Goal: Task Accomplishment & Management: Complete application form

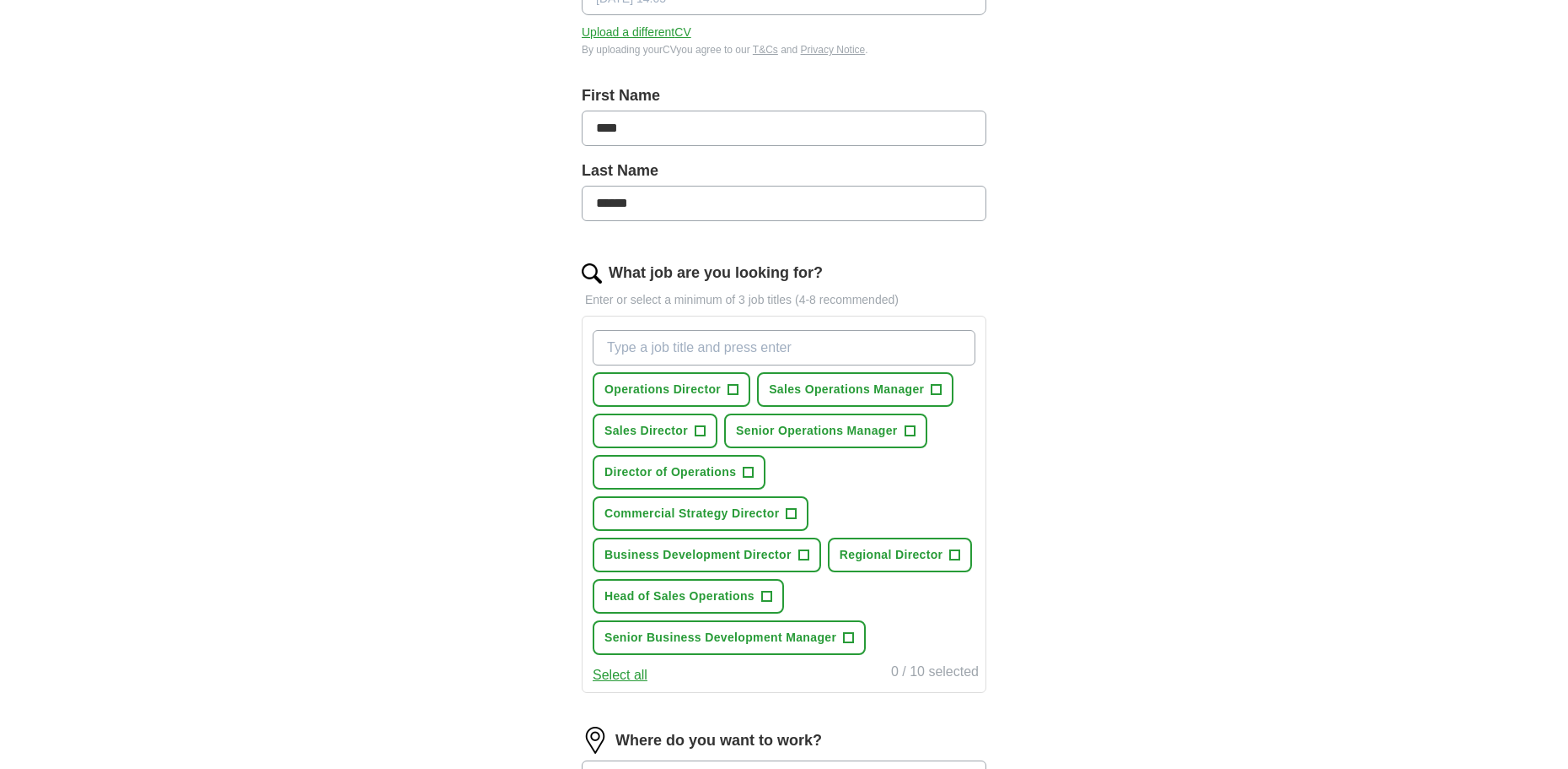
scroll to position [338, 0]
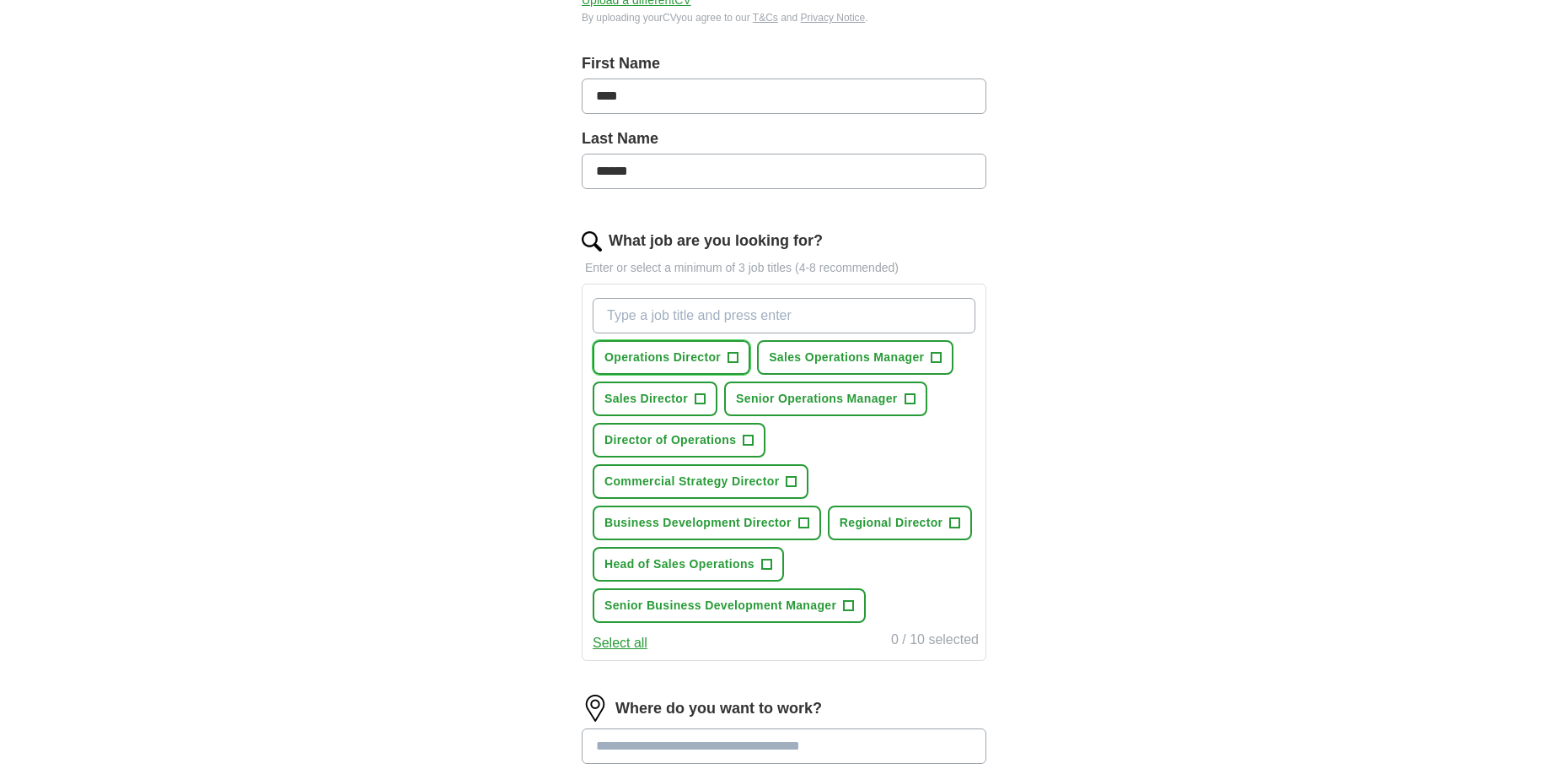
click at [734, 353] on span "+" at bounding box center [734, 358] width 10 height 14
click at [700, 396] on span "+" at bounding box center [701, 399] width 10 height 14
click at [749, 437] on span "+" at bounding box center [749, 441] width 10 height 14
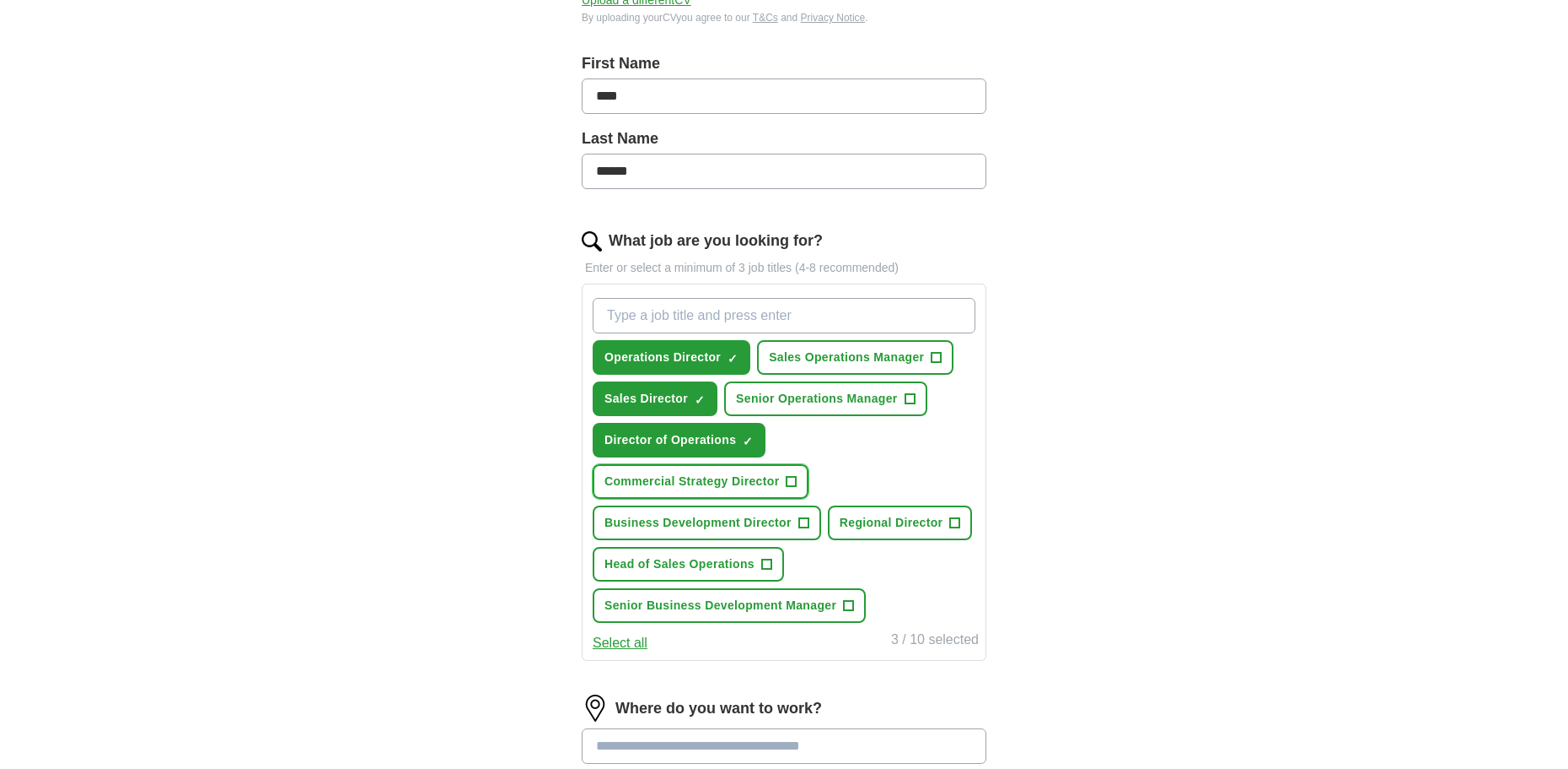
click at [790, 477] on span "+" at bounding box center [792, 482] width 10 height 14
click at [955, 518] on span "+" at bounding box center [956, 524] width 10 height 14
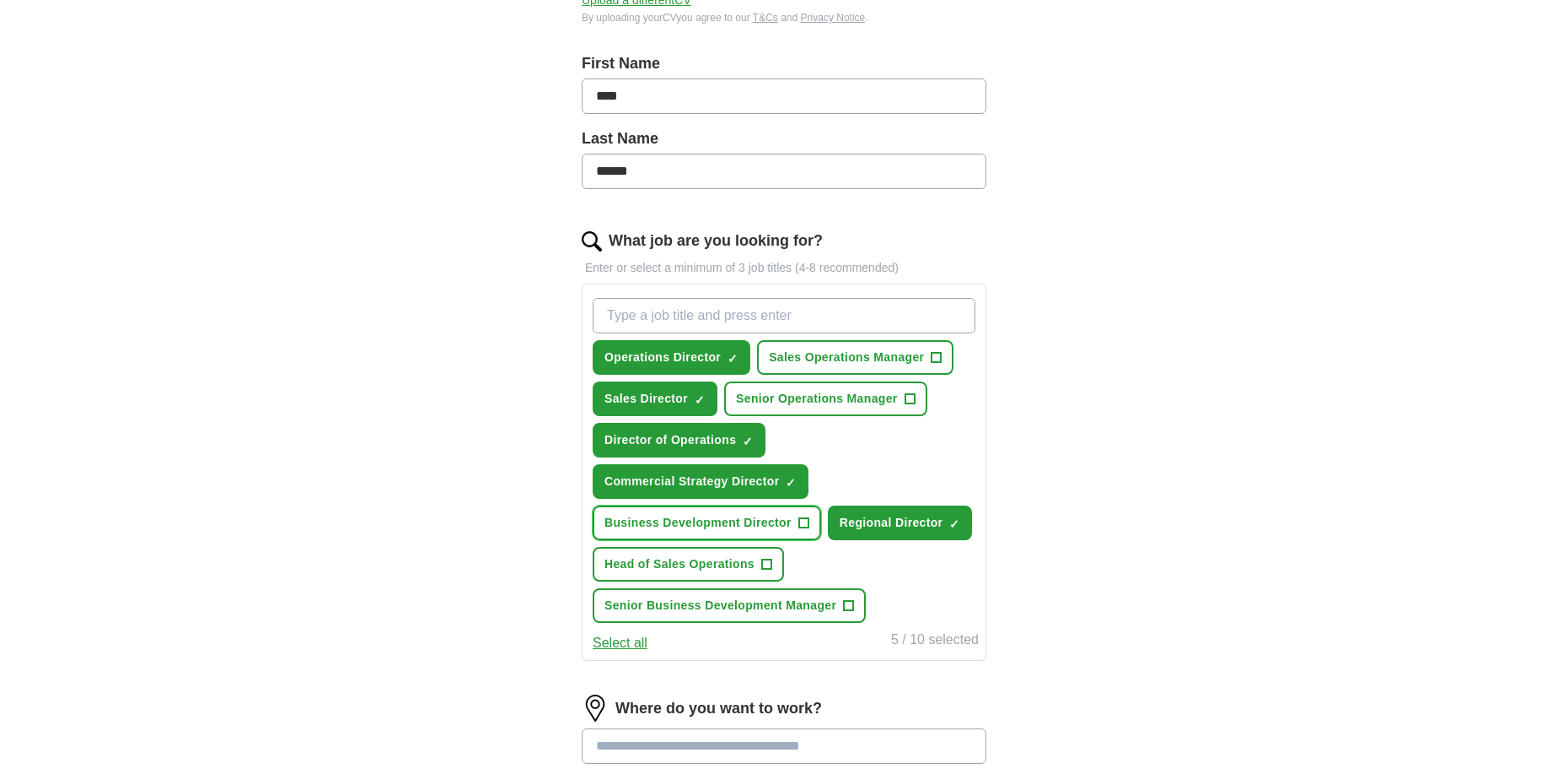
click at [803, 520] on span "+" at bounding box center [804, 524] width 10 height 14
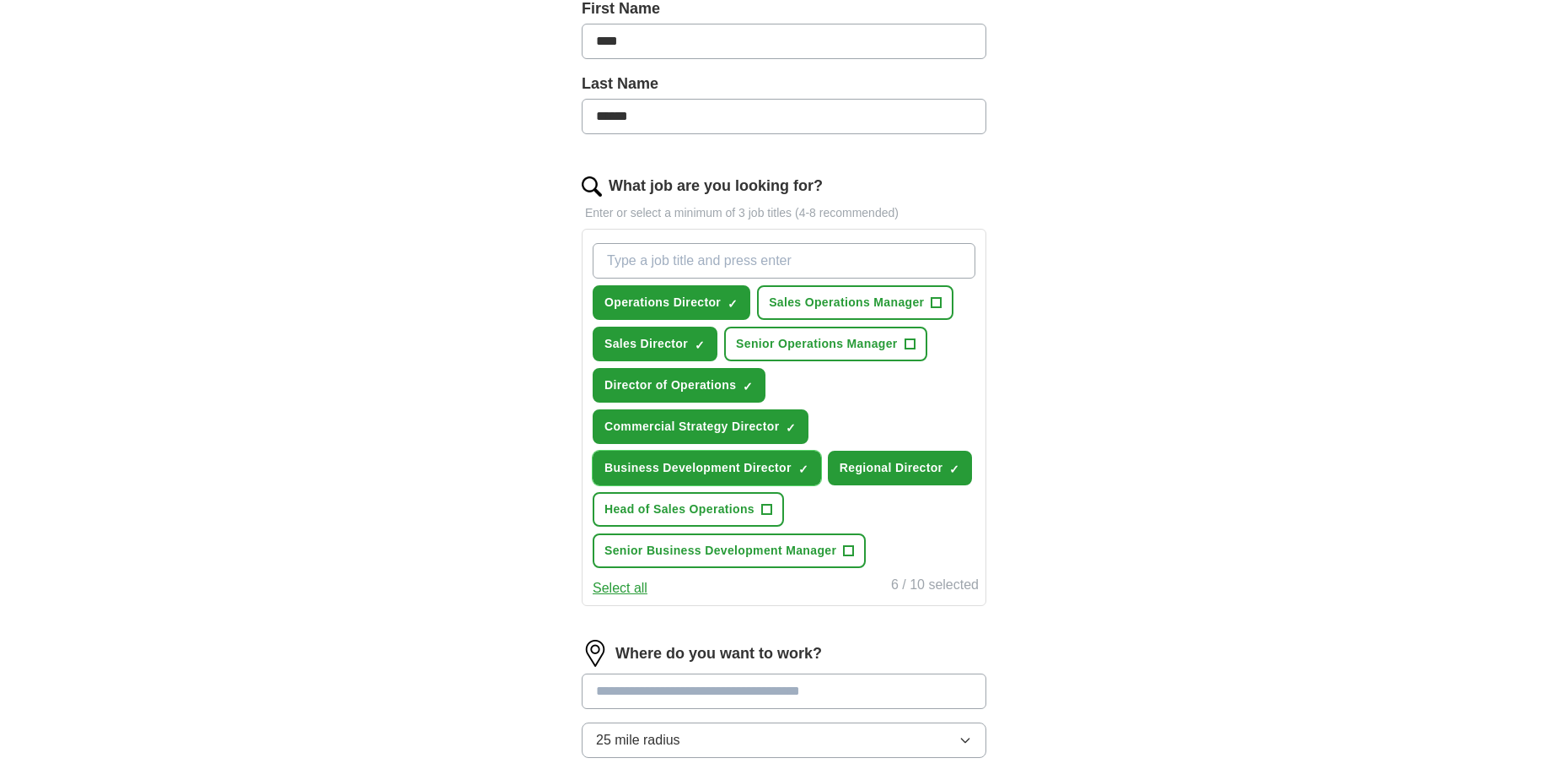
scroll to position [422, 0]
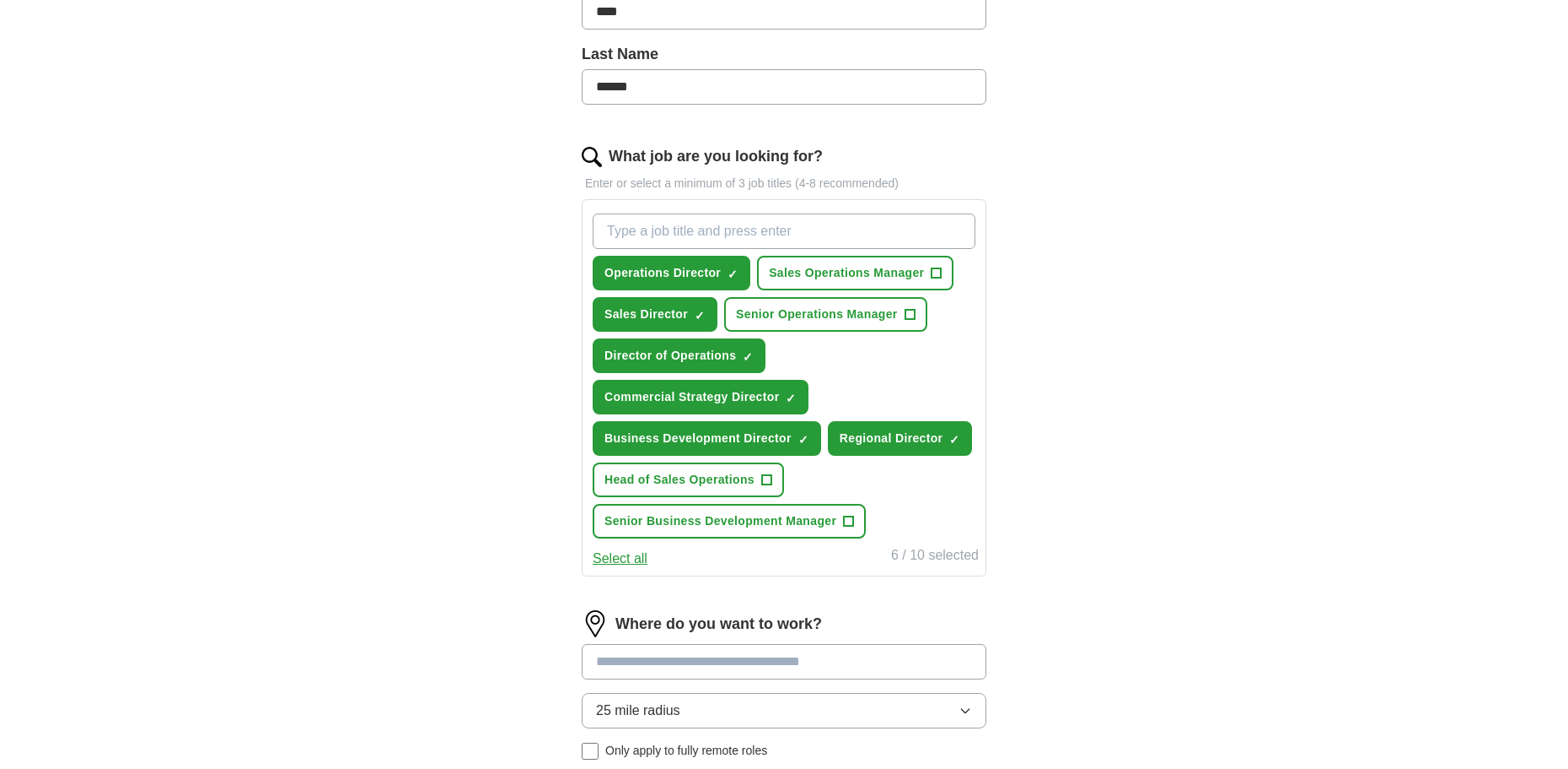
click at [650, 228] on input "What job are you looking for?" at bounding box center [784, 231] width 383 height 35
type input "G"
click at [881, 366] on div "Head of Sales Operations Director ✓ × Sales Operations Manager + Sales Director…" at bounding box center [784, 376] width 390 height 338
click at [862, 239] on input "Head of Sales" at bounding box center [784, 231] width 383 height 35
type input "H"
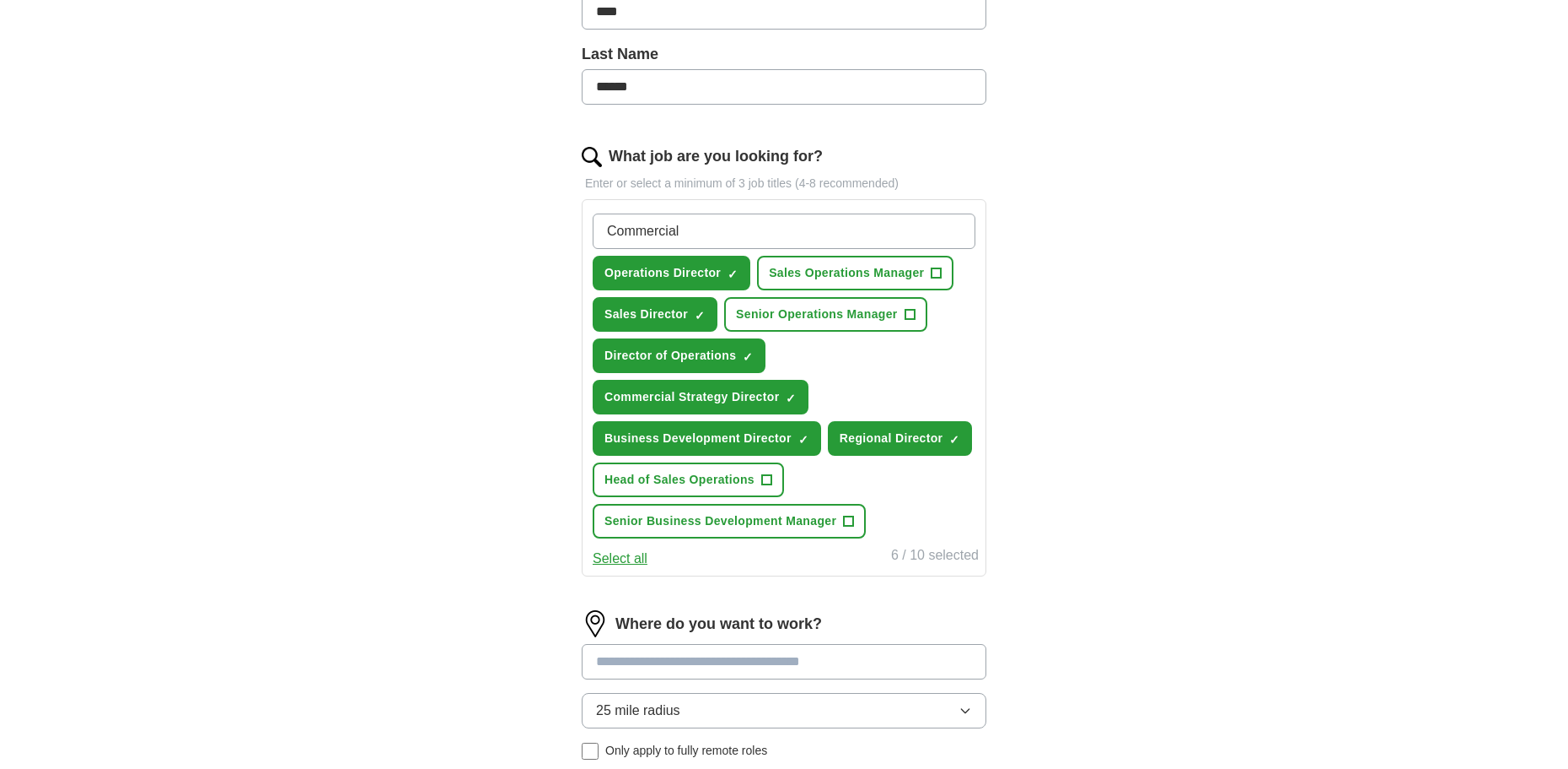
drag, startPoint x: 728, startPoint y: 226, endPoint x: 699, endPoint y: 224, distance: 29.1
click at [699, 224] on input "Commercial" at bounding box center [784, 231] width 383 height 35
type input "Commercial Director"
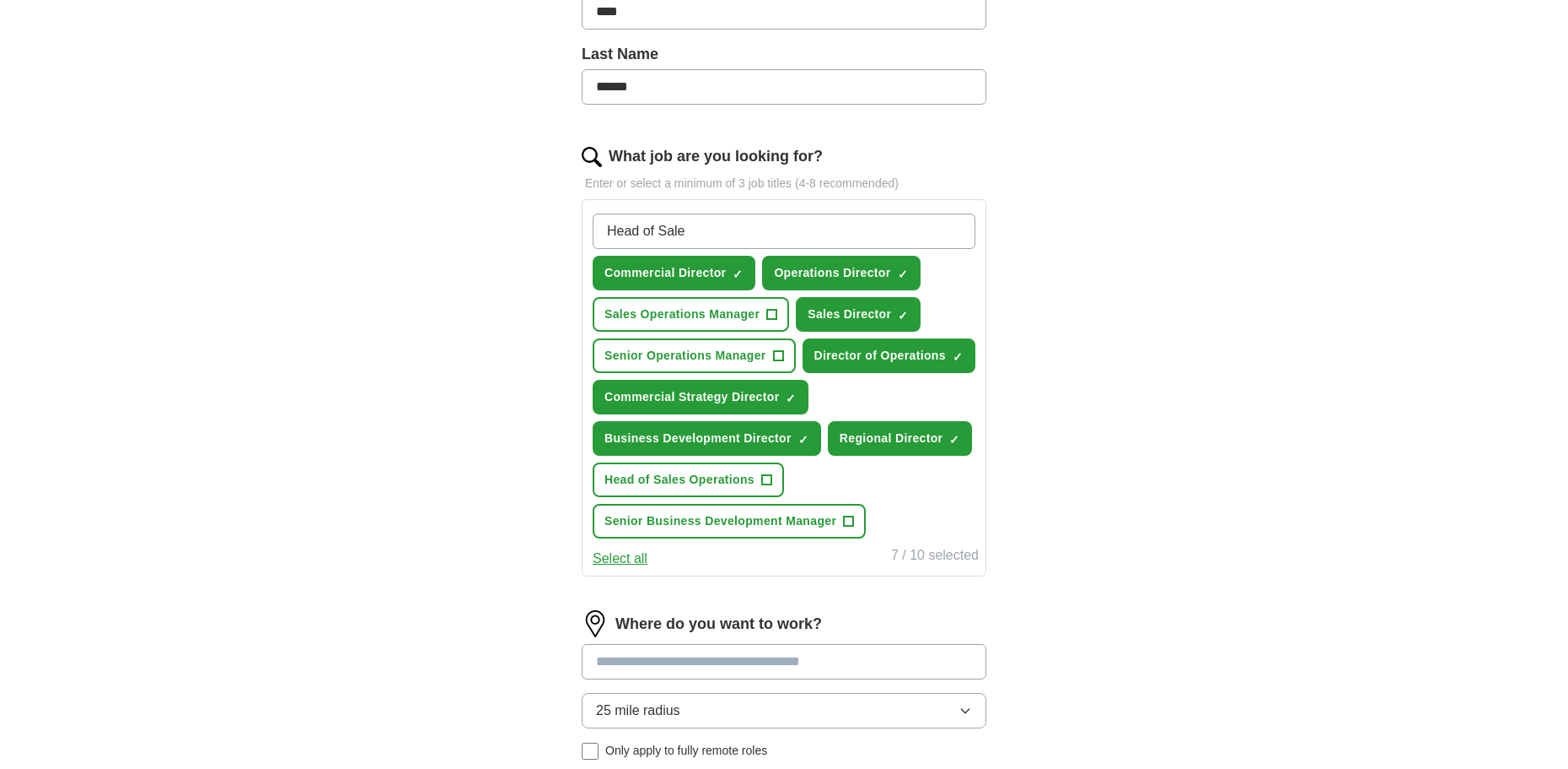
type input "Head of Sales"
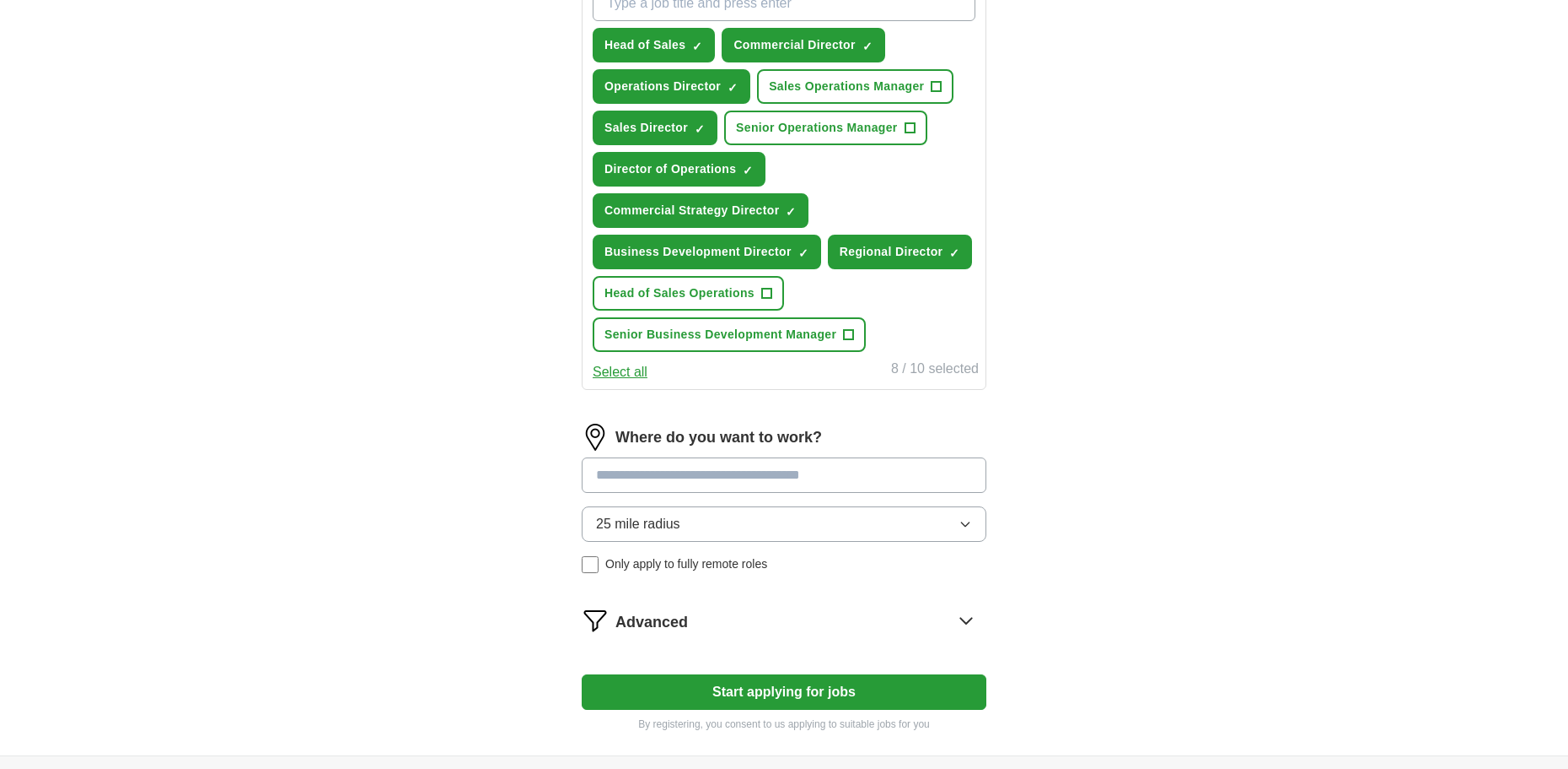
scroll to position [675, 0]
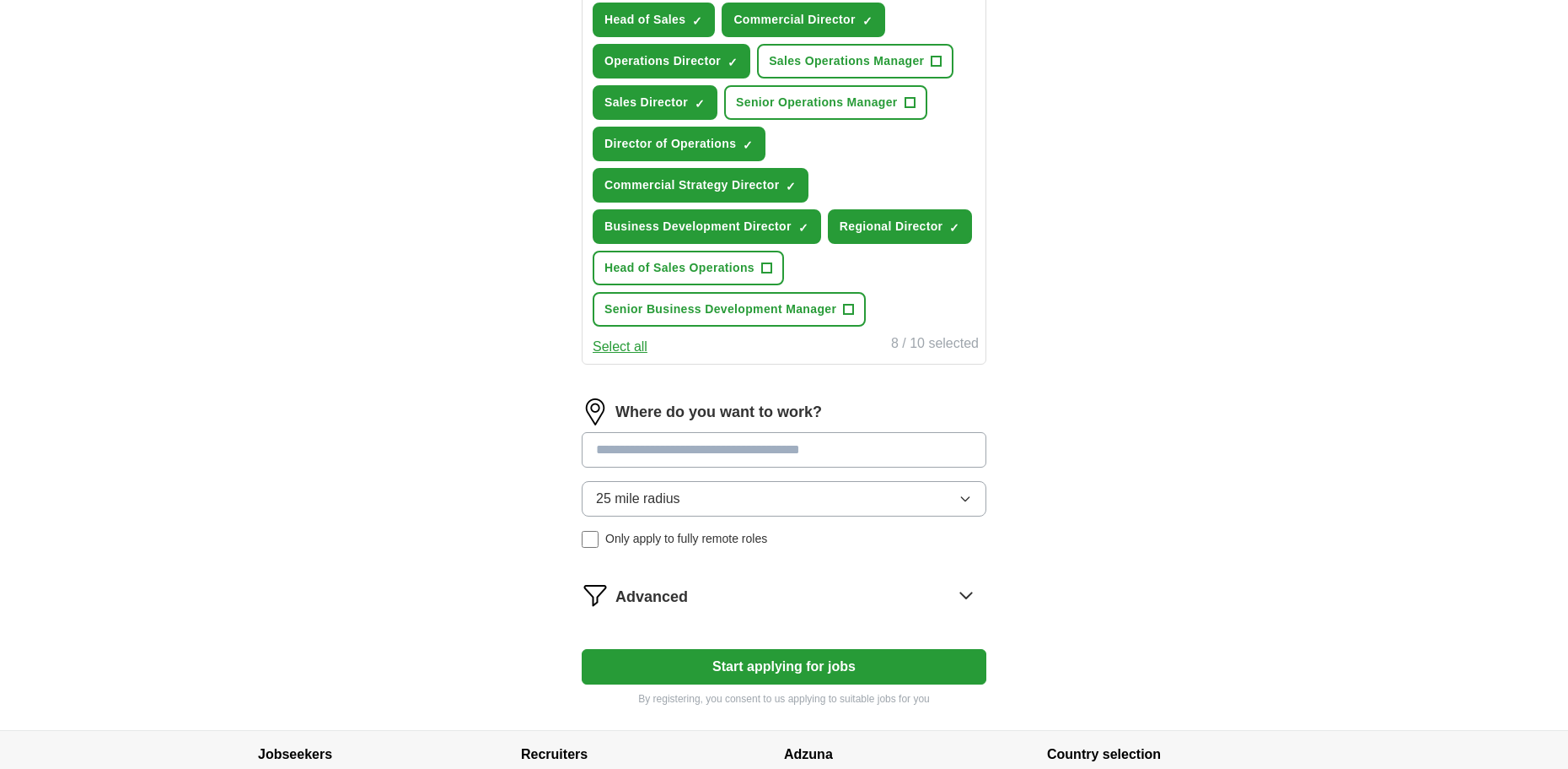
click at [670, 453] on input at bounding box center [784, 449] width 404 height 35
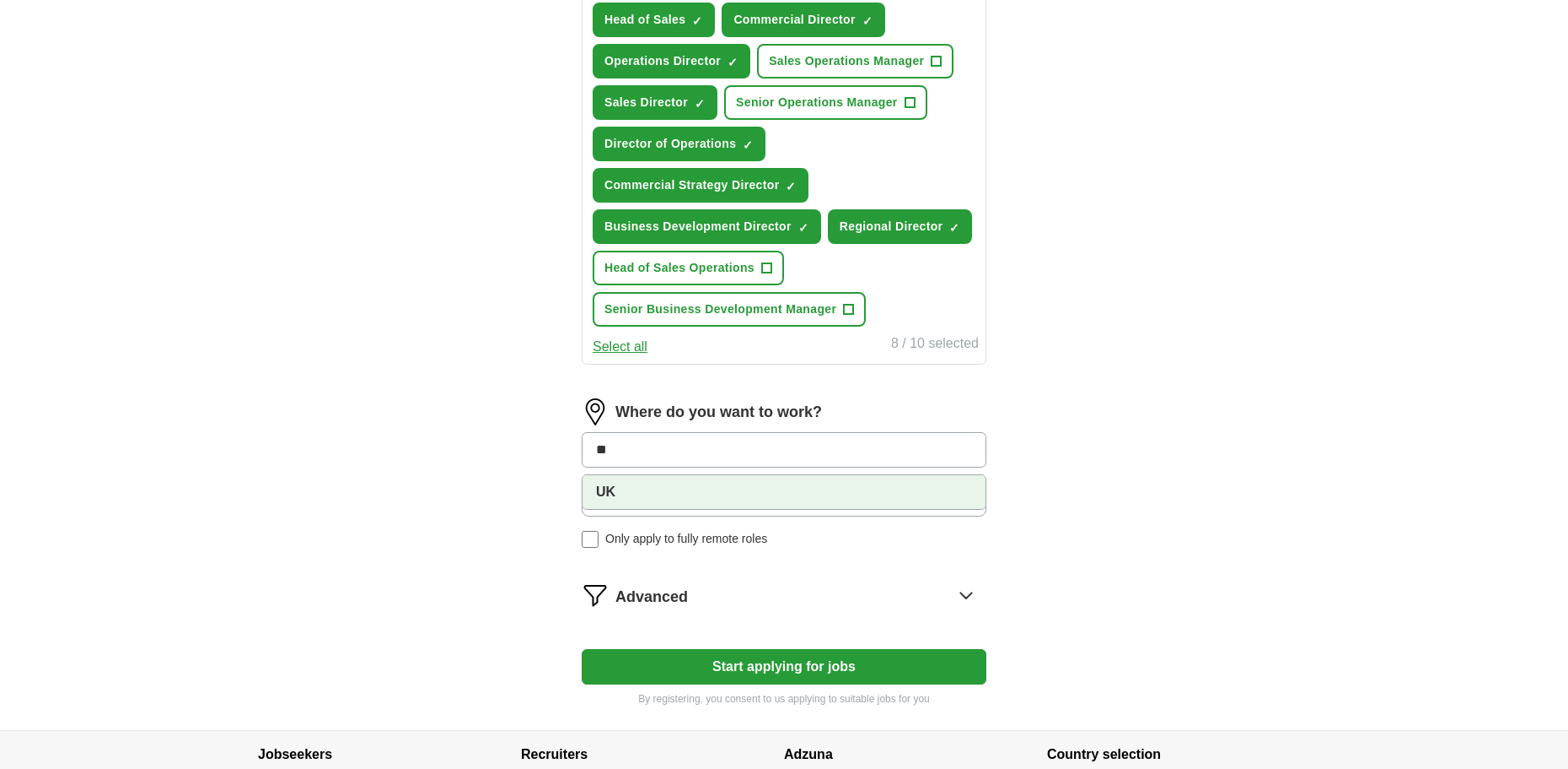
click at [609, 494] on strong "UK" at bounding box center [605, 491] width 20 height 15
click at [804, 500] on div "Where do you want to work? ** 25 mile radius Only apply to fully remote roles" at bounding box center [784, 480] width 404 height 163
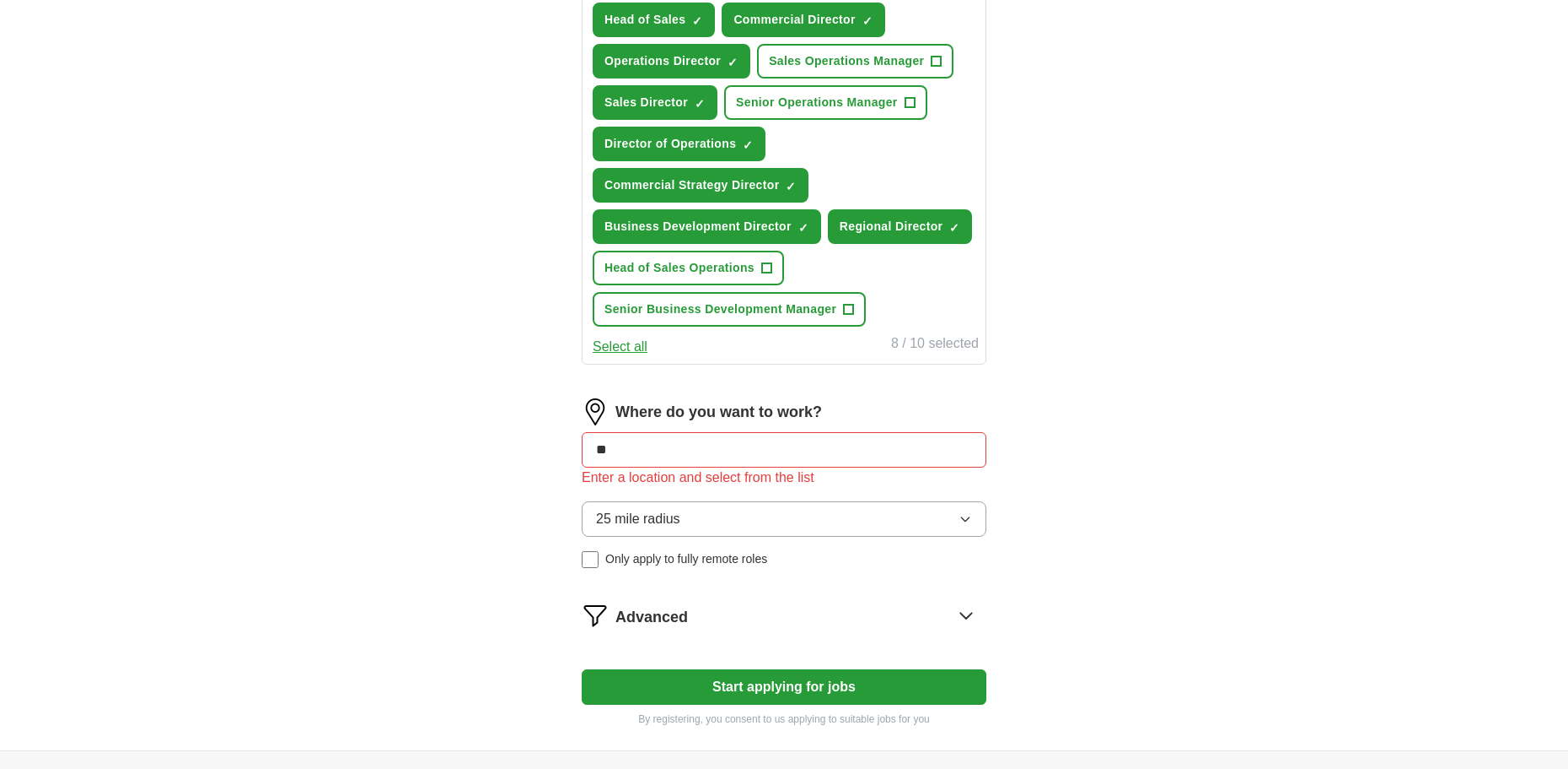
click at [794, 516] on button "25 mile radius" at bounding box center [784, 518] width 404 height 35
click at [721, 449] on input "**" at bounding box center [784, 449] width 404 height 35
type input "*"
type input "******"
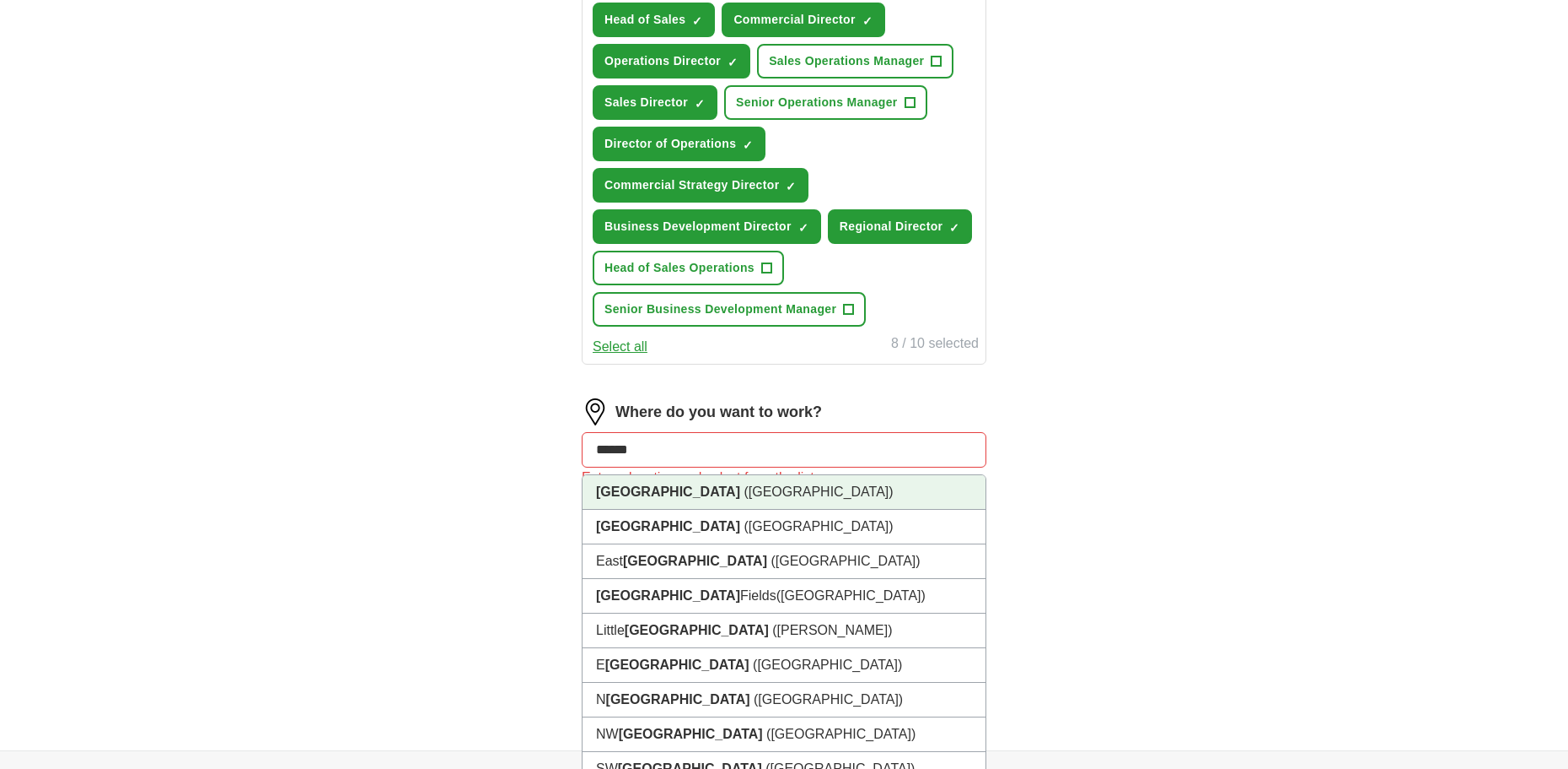
click at [673, 482] on li "[GEOGRAPHIC_DATA] ([GEOGRAPHIC_DATA])" at bounding box center [784, 492] width 403 height 34
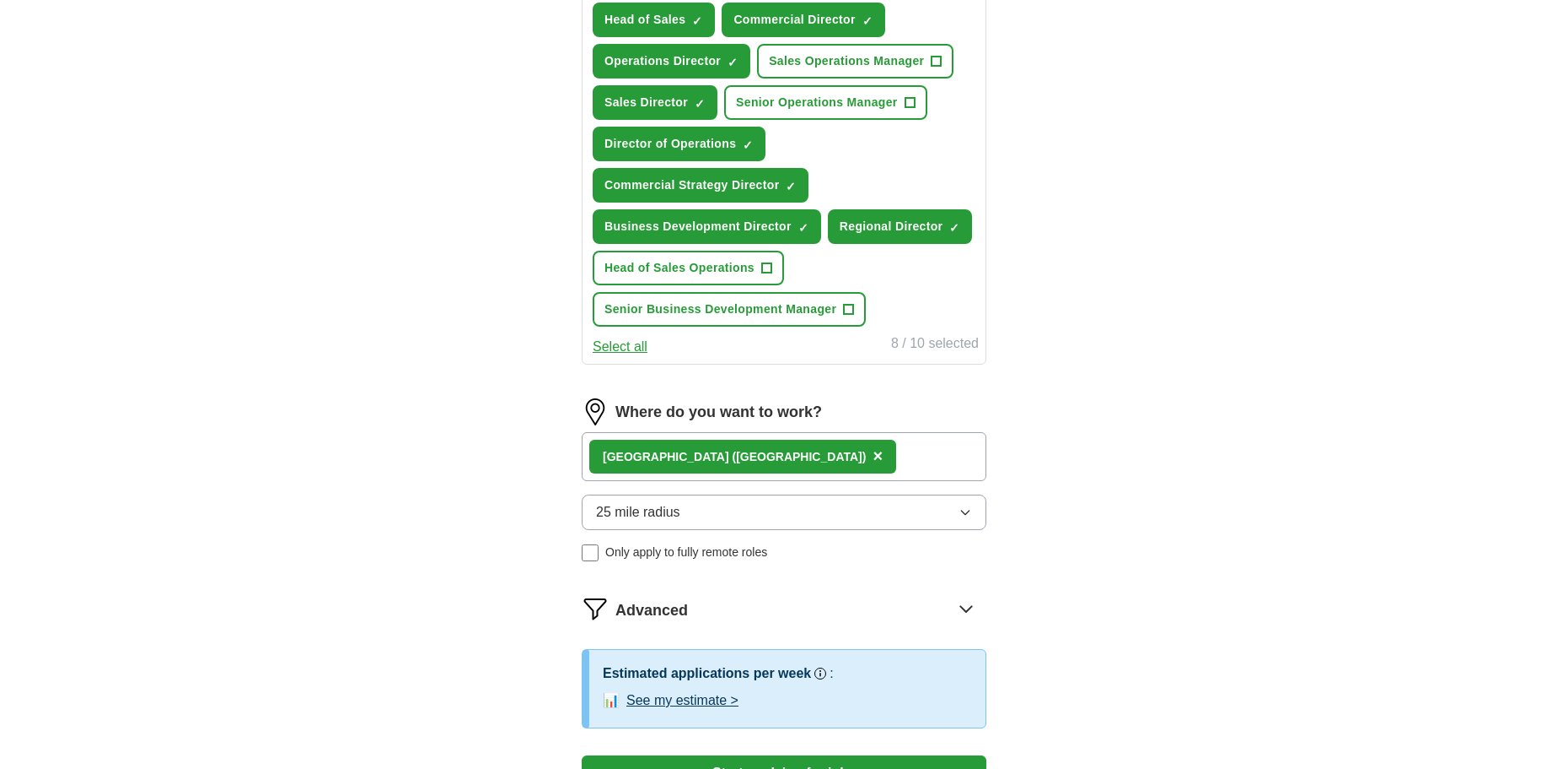
click at [640, 518] on span "25 mile radius" at bounding box center [638, 512] width 85 height 21
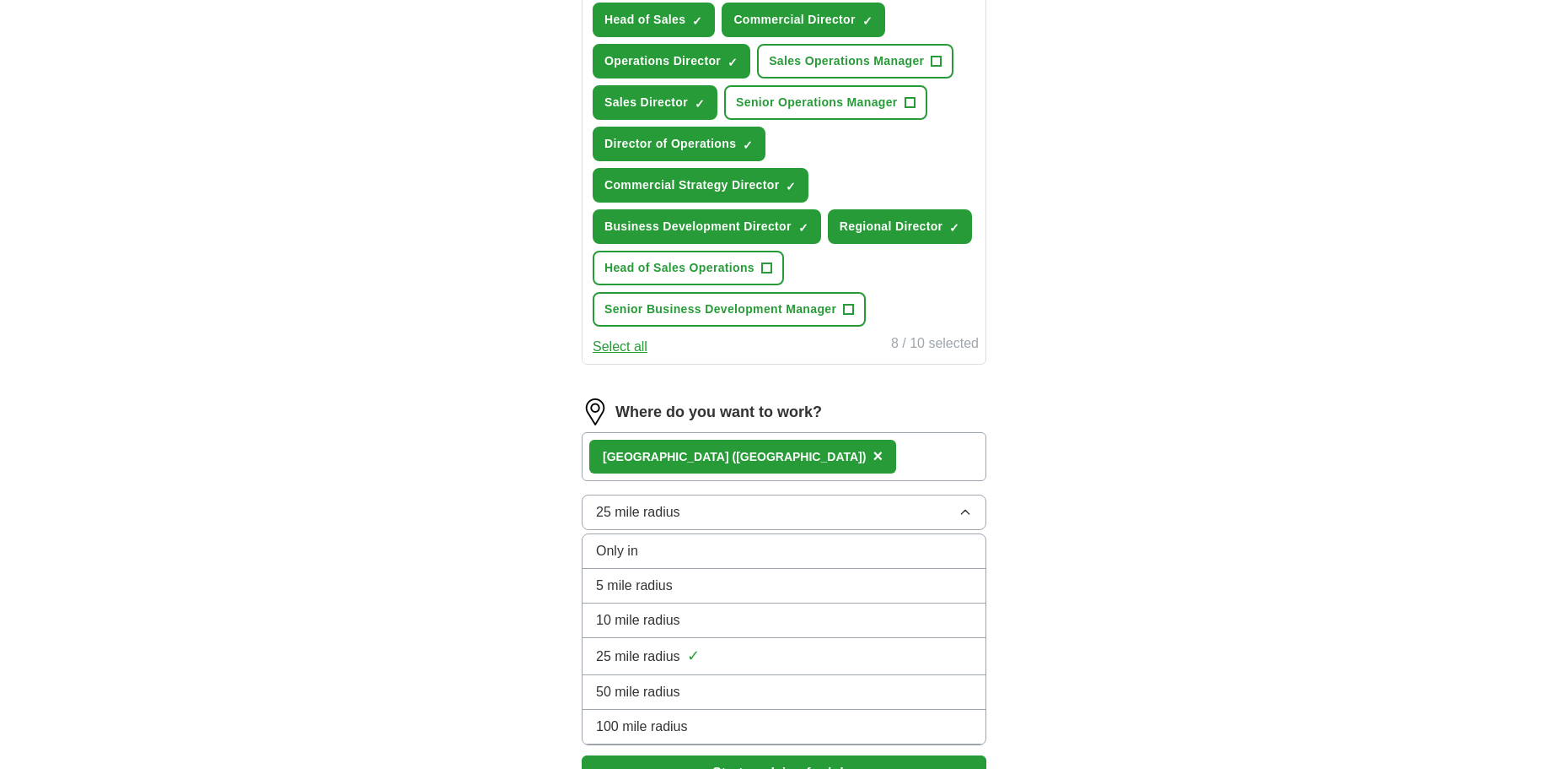
click at [657, 720] on span "100 mile radius" at bounding box center [642, 726] width 92 height 21
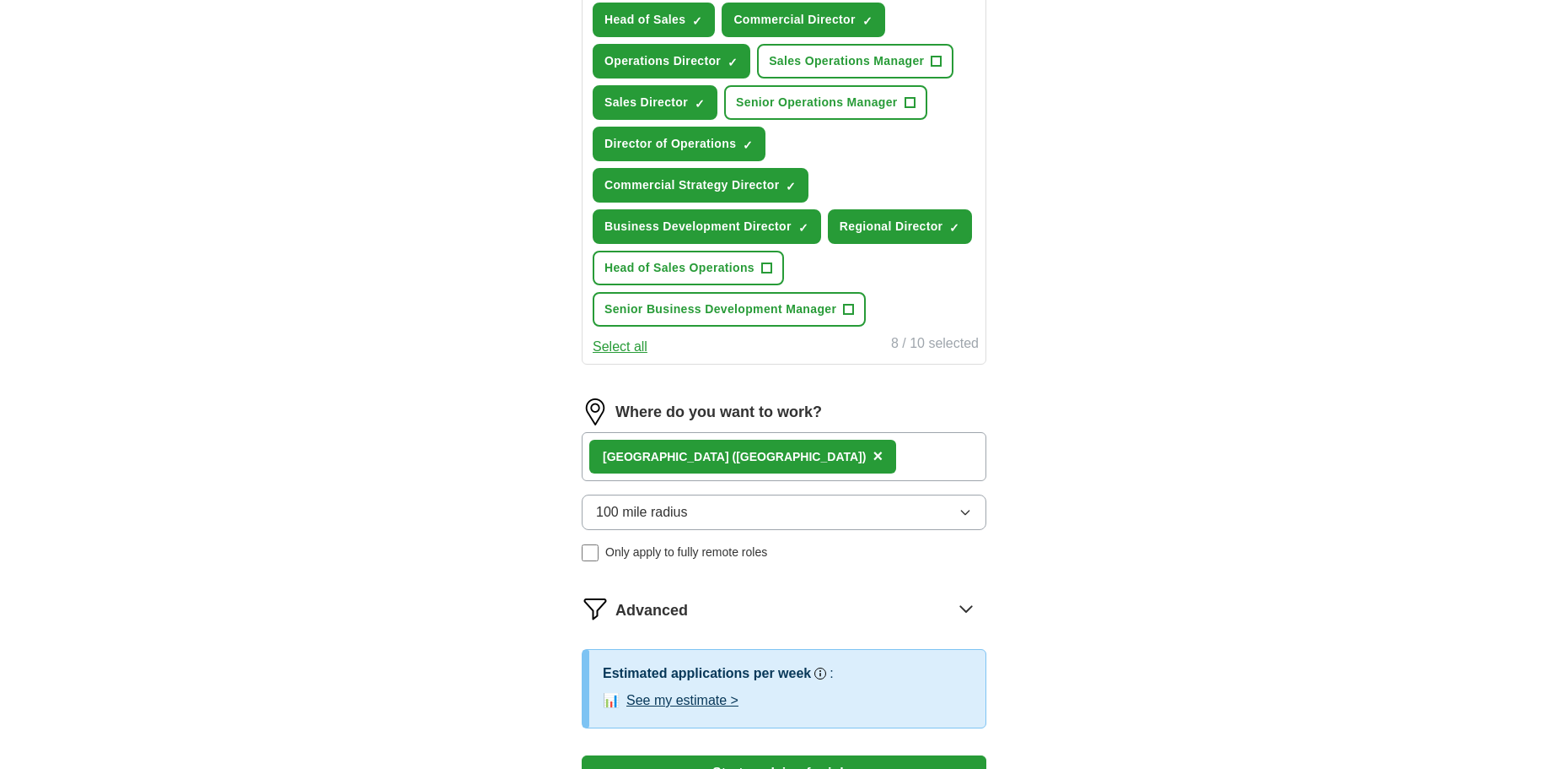
click at [470, 530] on div "ApplyIQ Let ApplyIQ do the hard work of searching and applying for jobs. Just t…" at bounding box center [784, 106] width 1079 height 1459
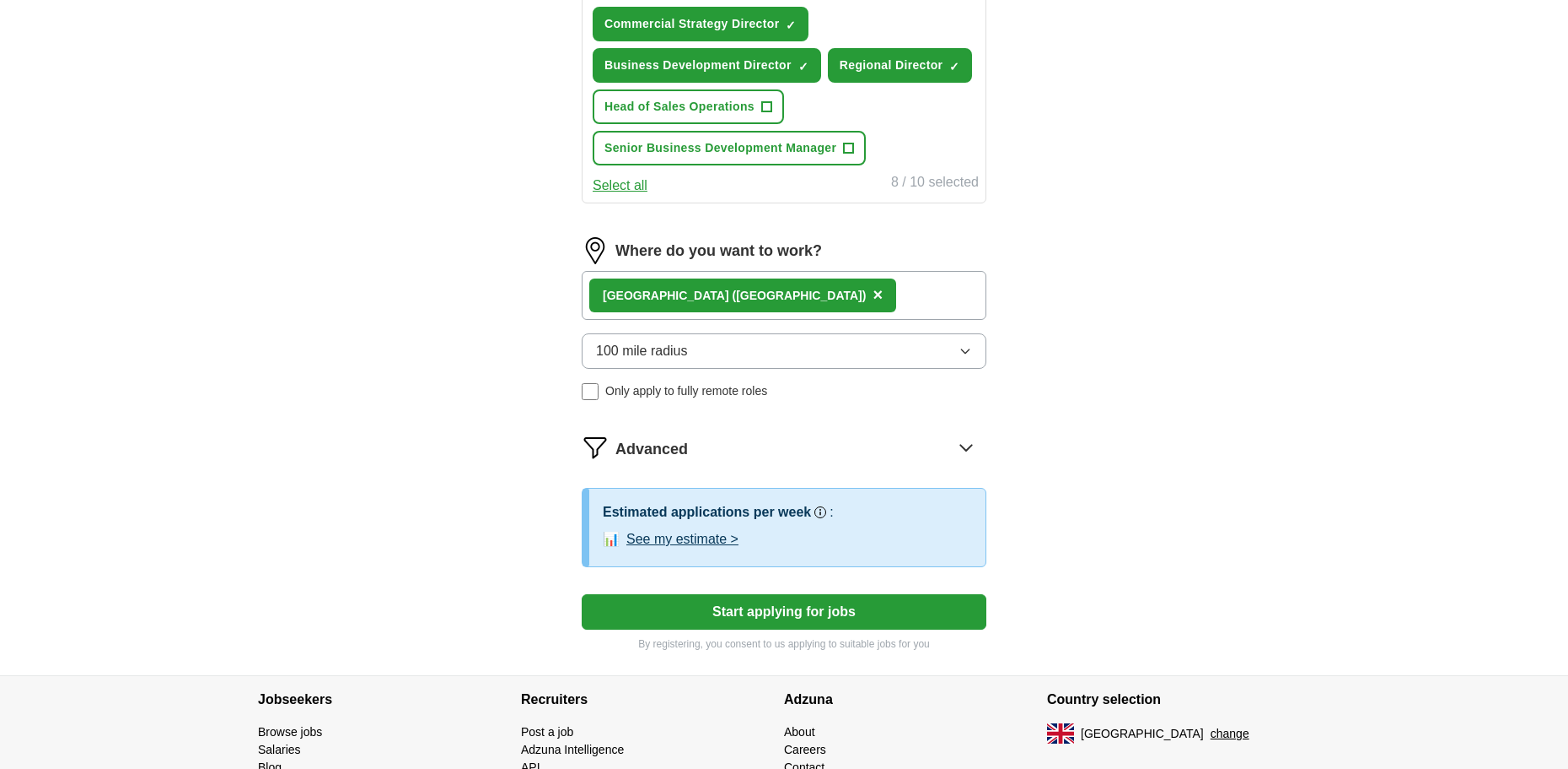
scroll to position [843, 0]
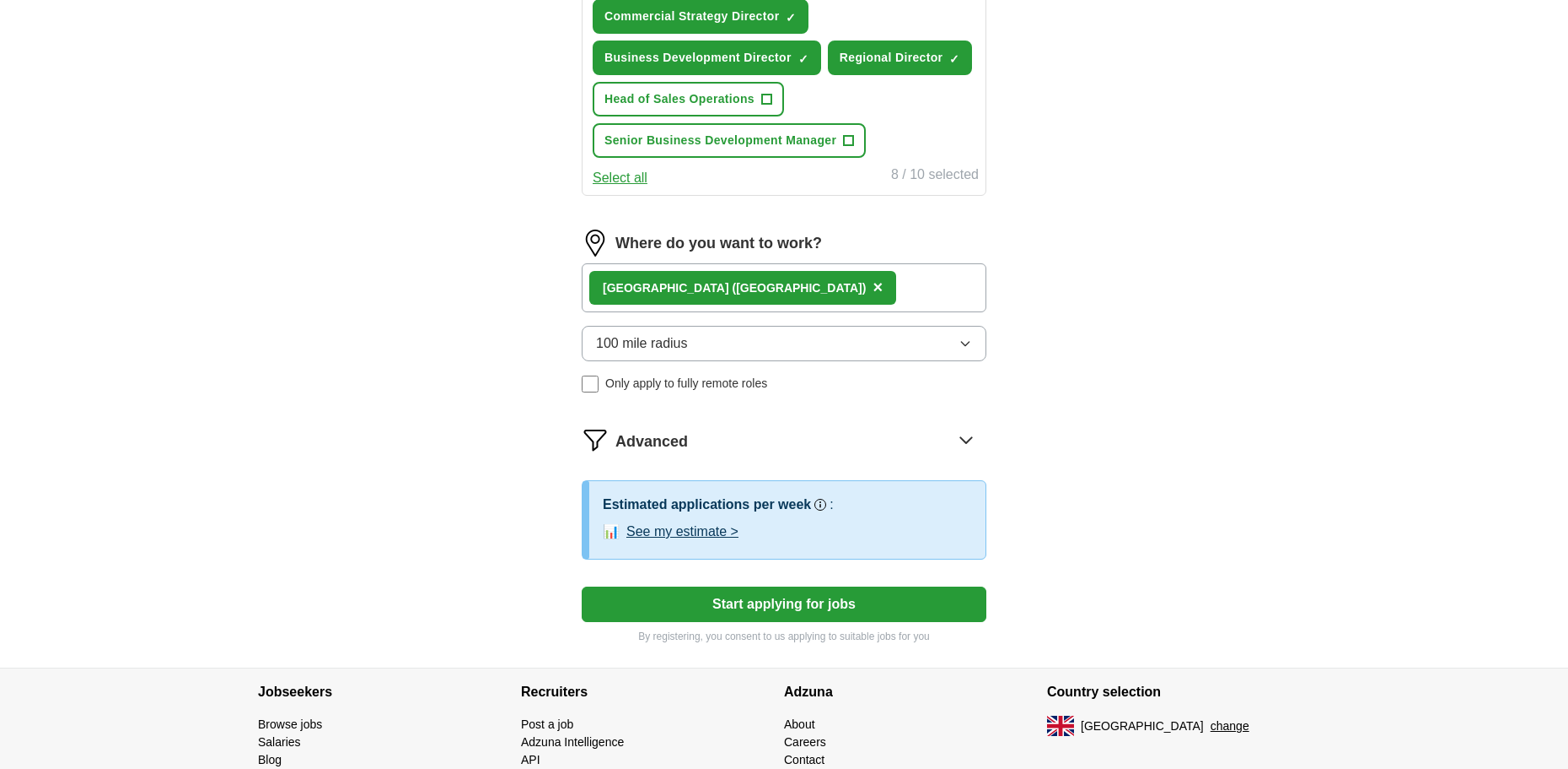
click at [698, 531] on button "See my estimate >" at bounding box center [682, 532] width 112 height 21
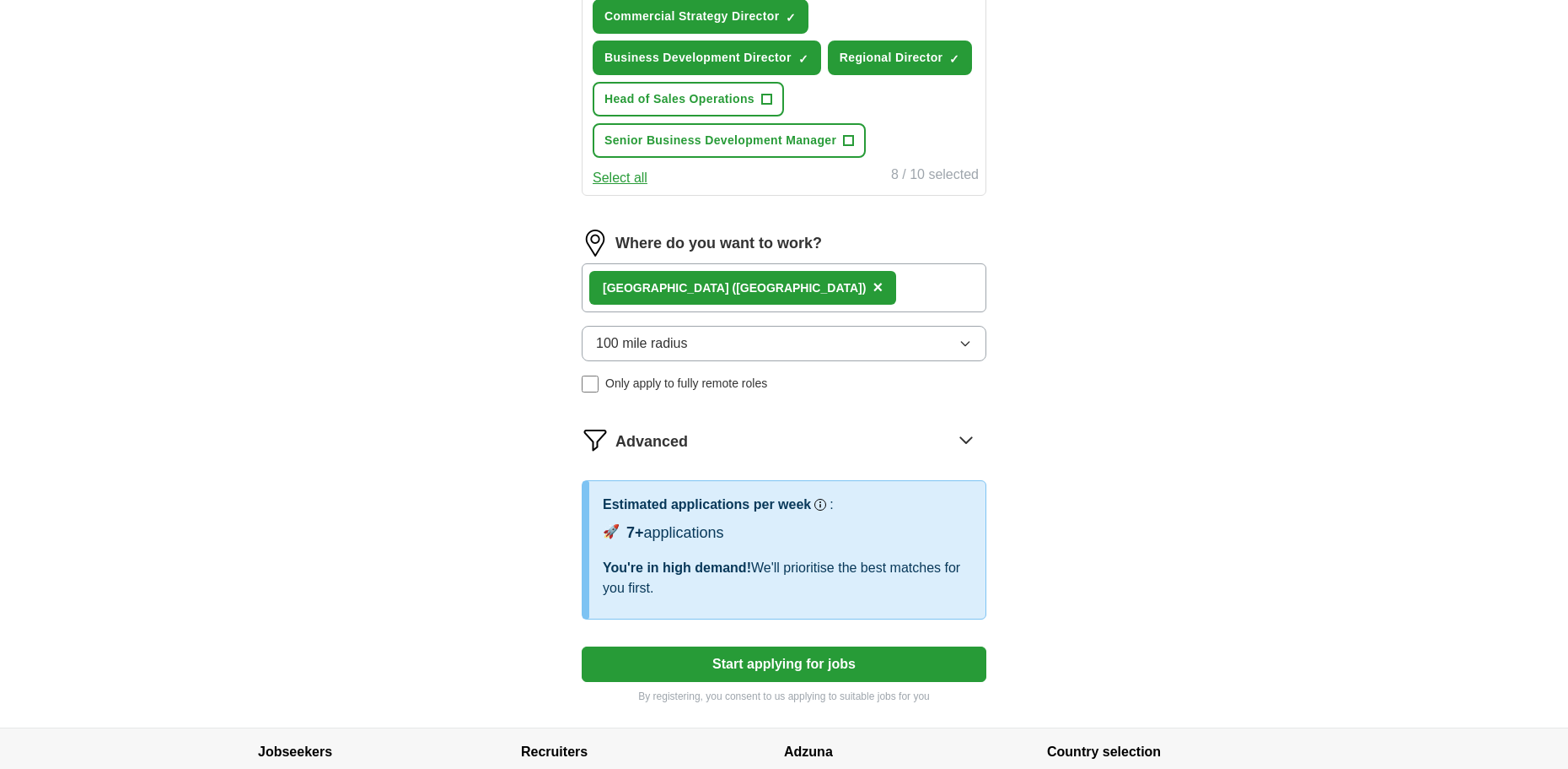
click at [746, 660] on button "Start applying for jobs" at bounding box center [784, 663] width 404 height 35
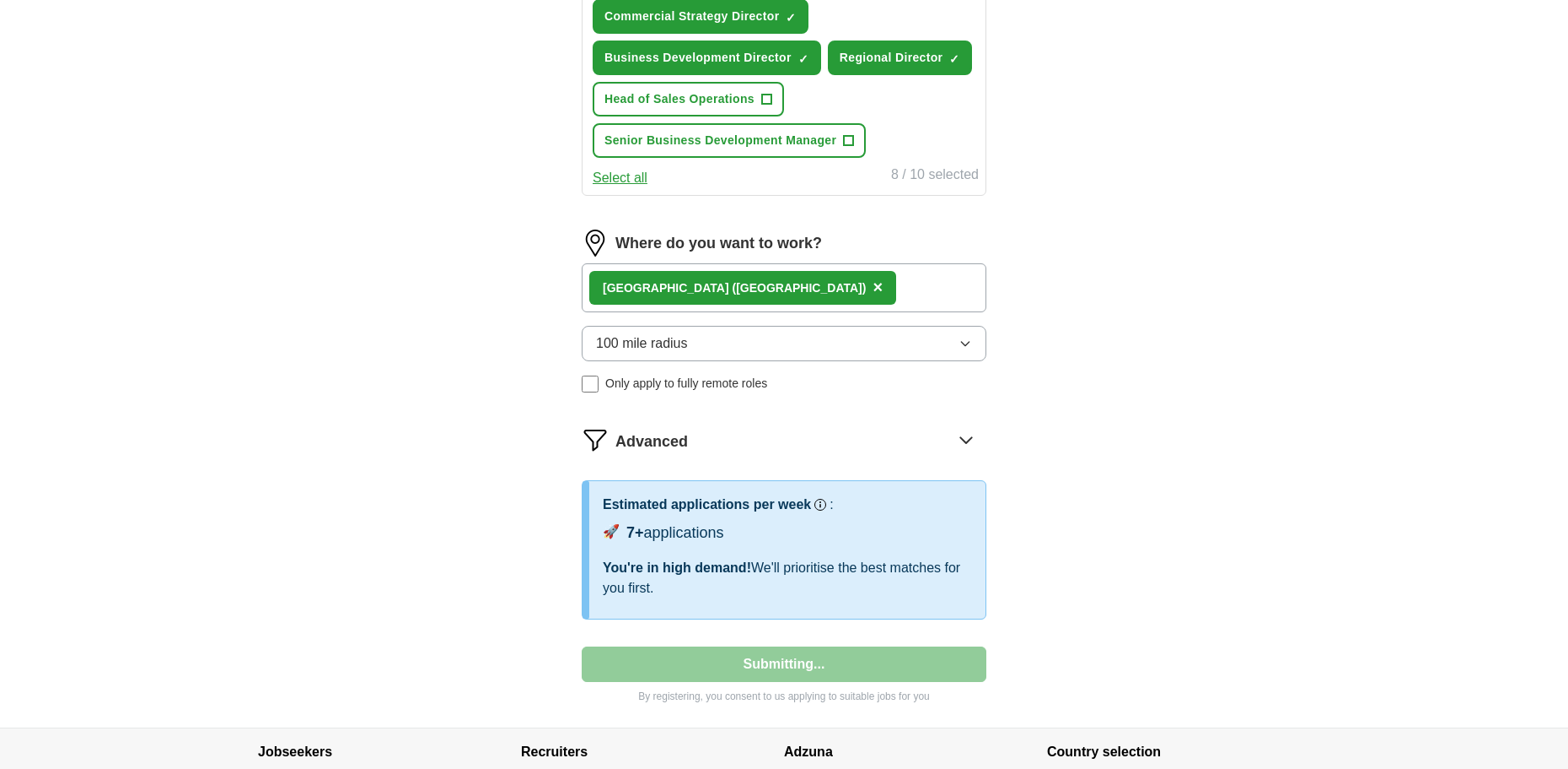
select select "**"
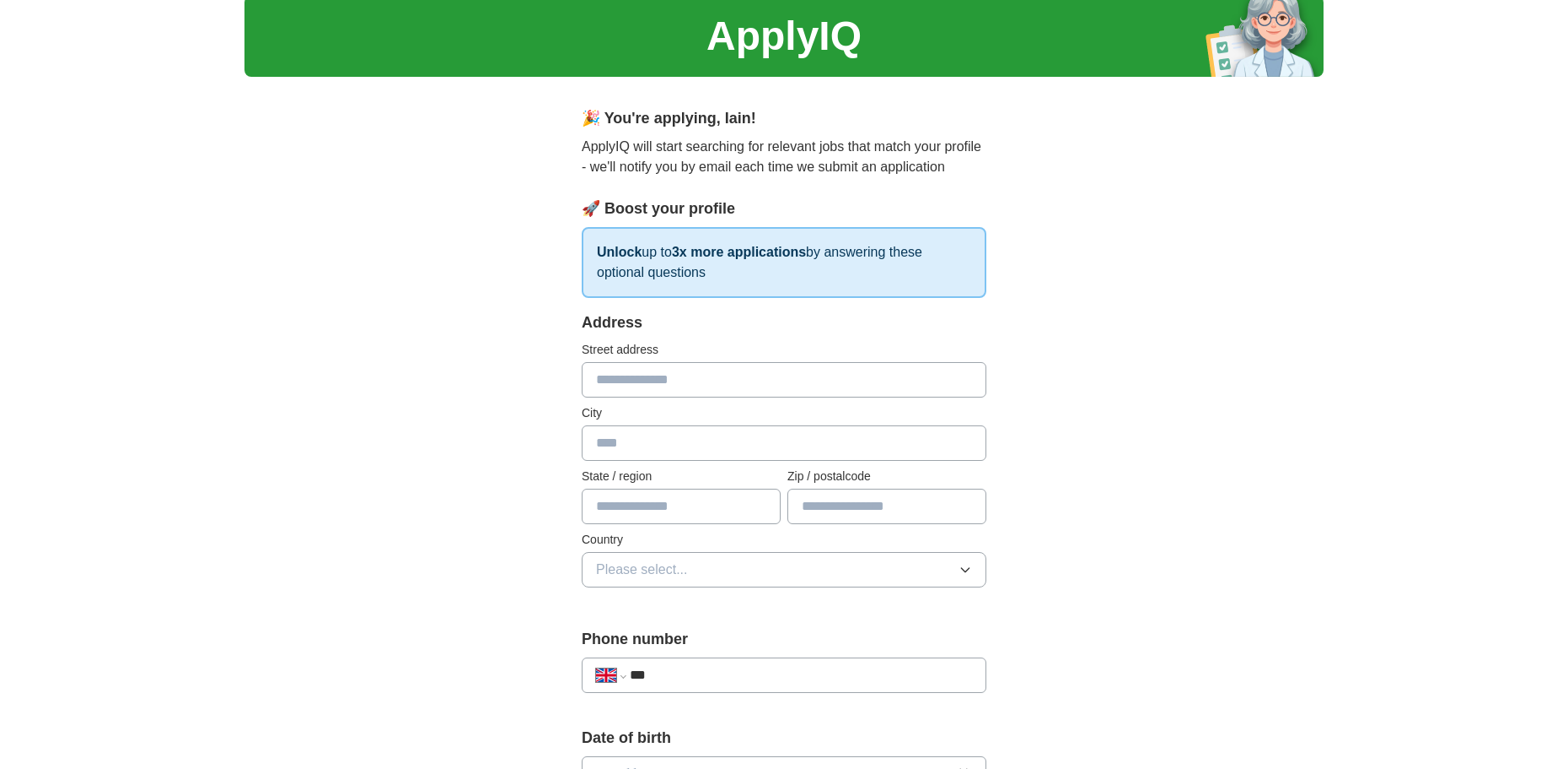
scroll to position [85, 0]
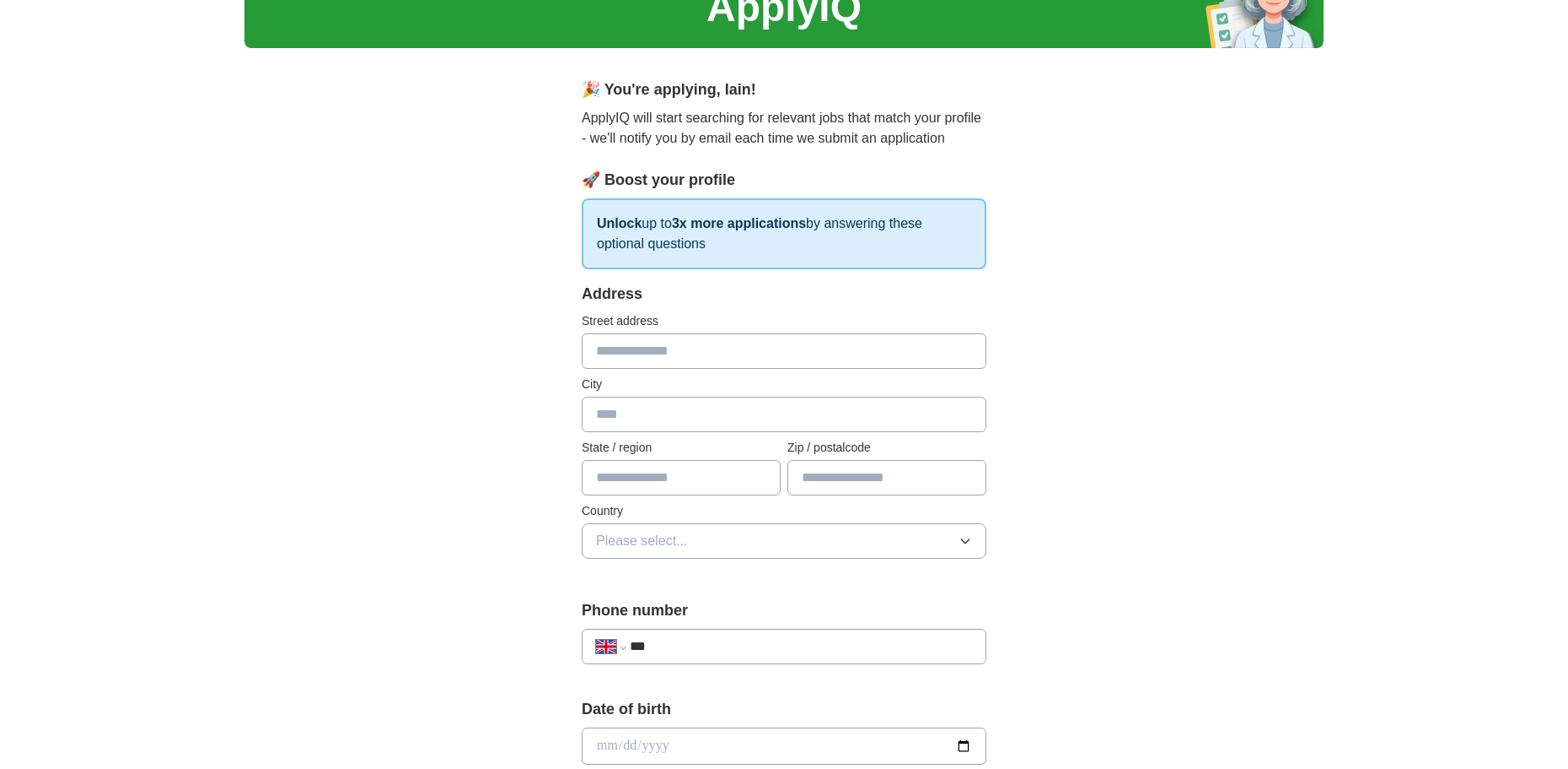
click at [667, 358] on input "text" at bounding box center [784, 351] width 404 height 35
type input "**********"
click at [643, 414] on input "text" at bounding box center [784, 414] width 404 height 35
type input "********"
click at [634, 480] on input "text" at bounding box center [681, 477] width 199 height 35
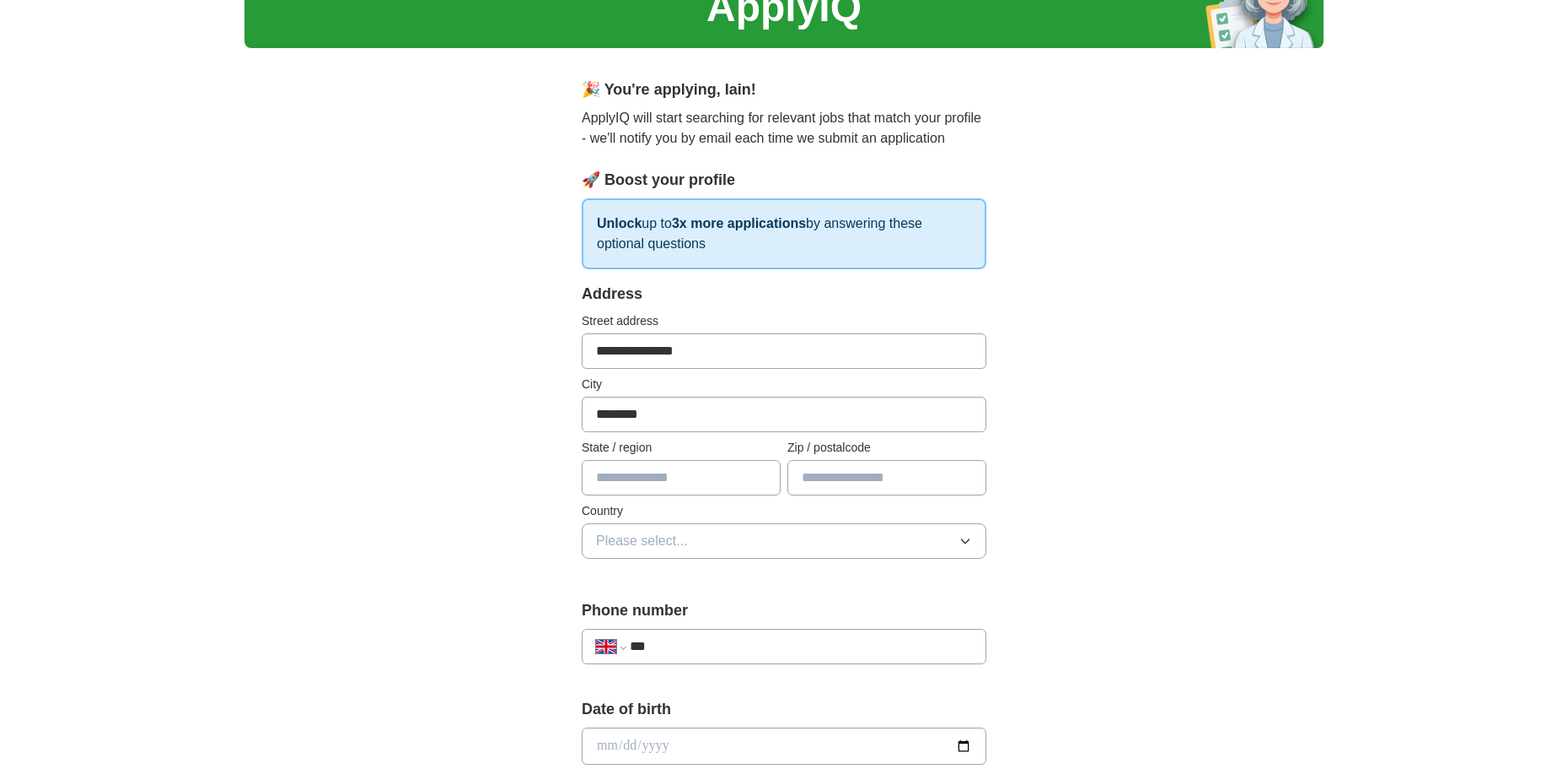
click at [796, 482] on input "text" at bounding box center [887, 477] width 199 height 35
type input "********"
click at [687, 531] on span "Please select..." at bounding box center [642, 541] width 92 height 21
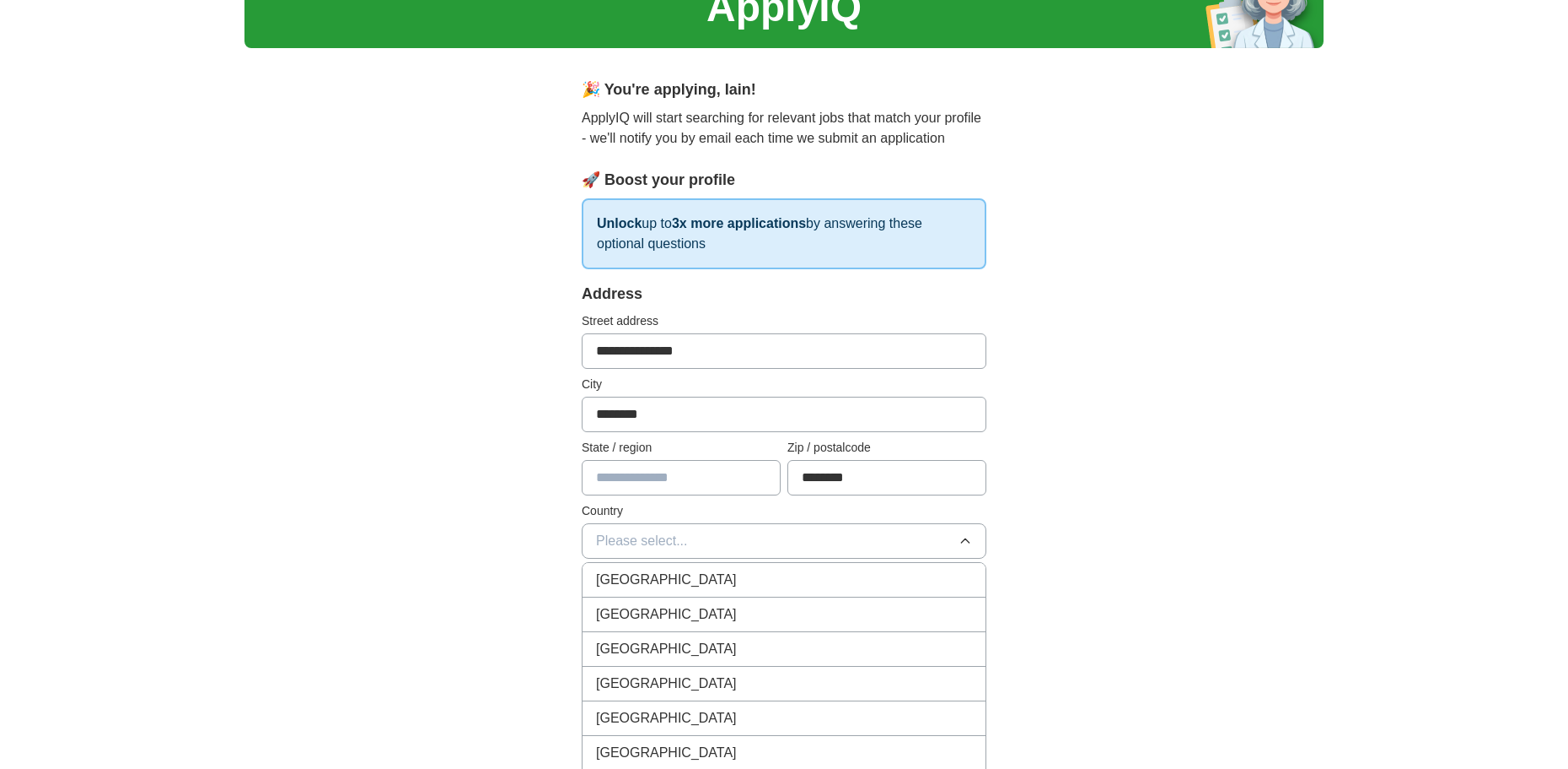
click at [693, 574] on div "[GEOGRAPHIC_DATA]" at bounding box center [784, 580] width 376 height 21
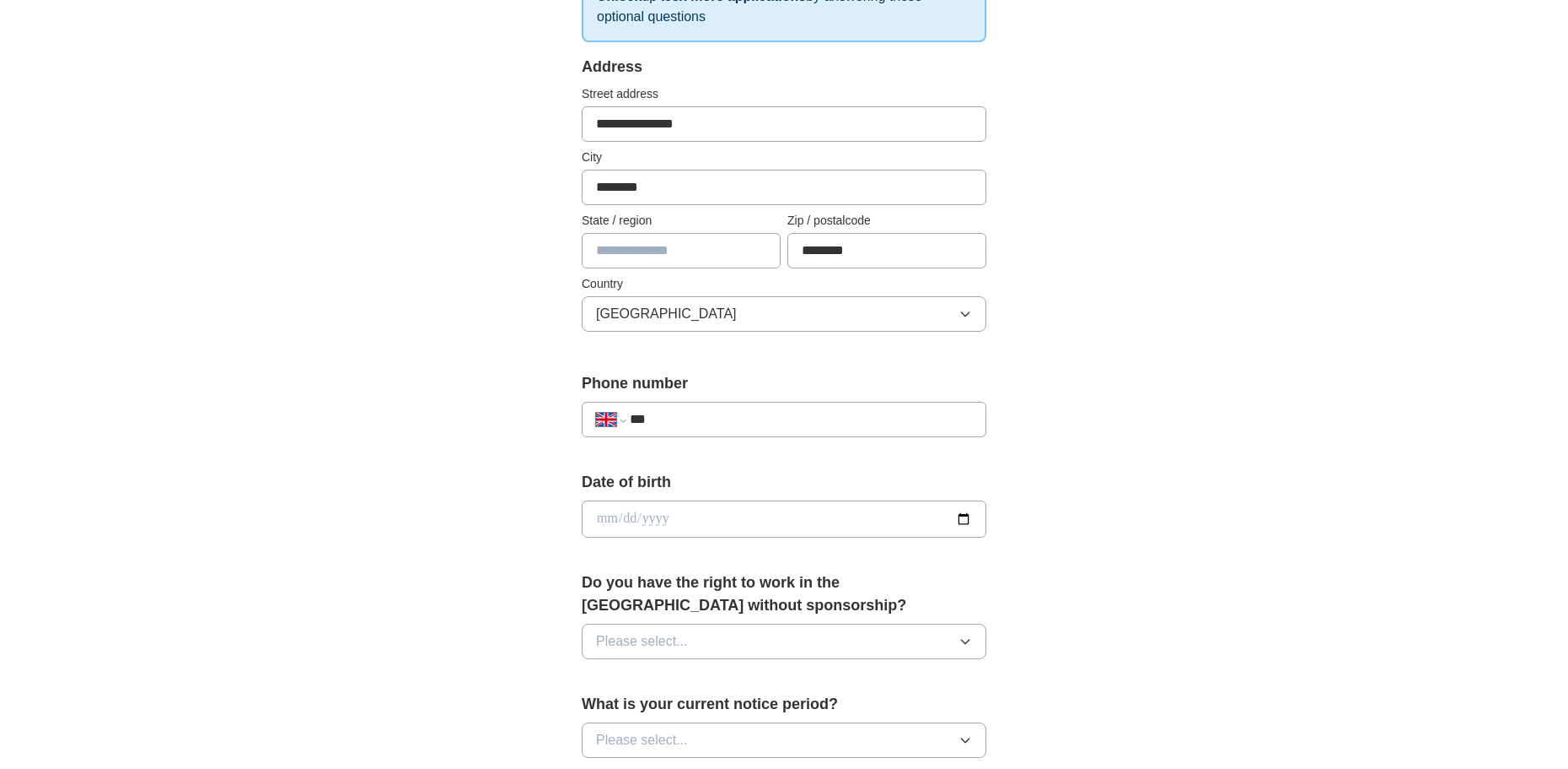
scroll to position [338, 0]
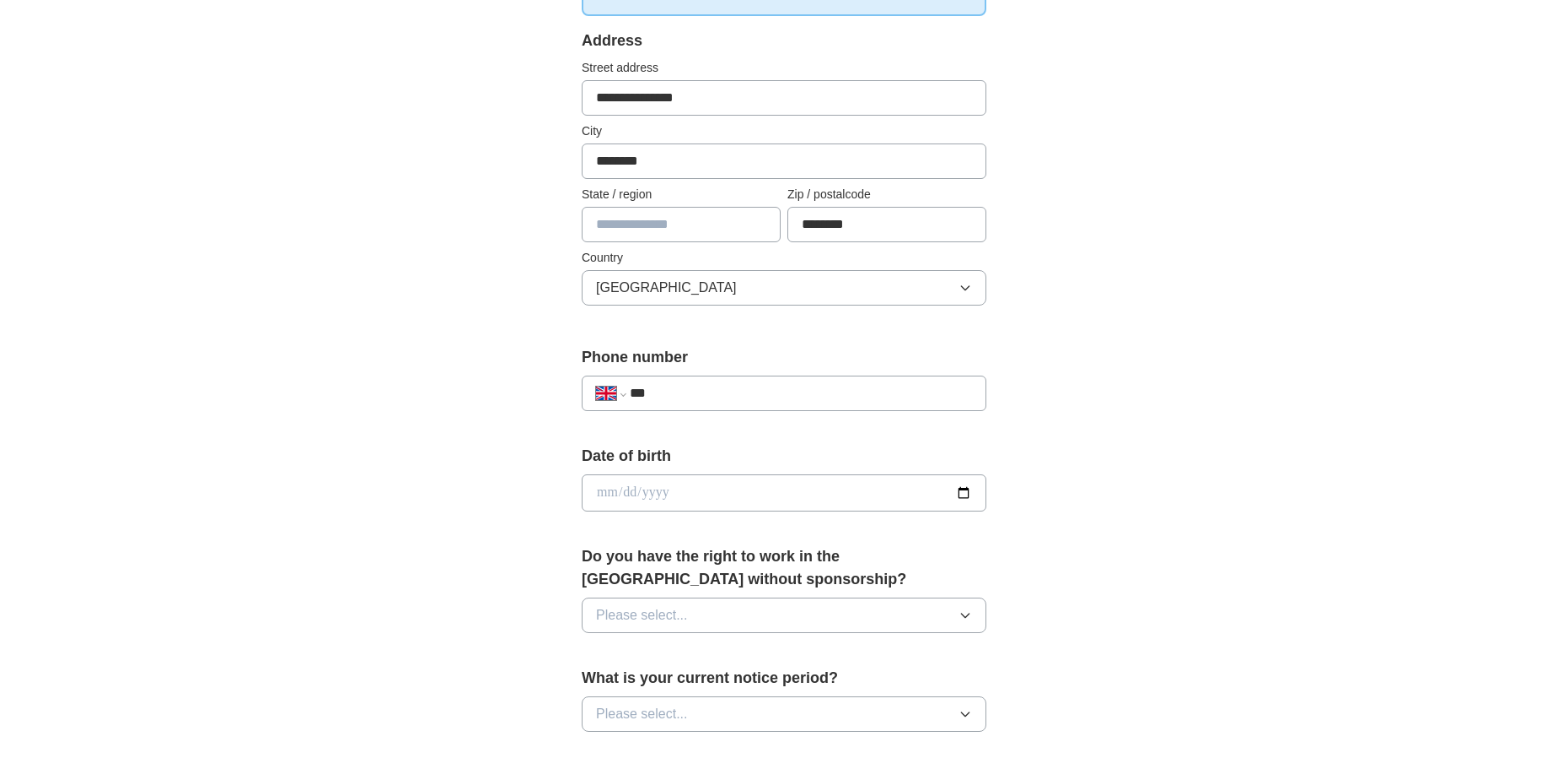
click at [693, 393] on input "***" at bounding box center [801, 393] width 342 height 21
type input "**********"
click at [707, 500] on input "date" at bounding box center [784, 492] width 404 height 37
type input "**********"
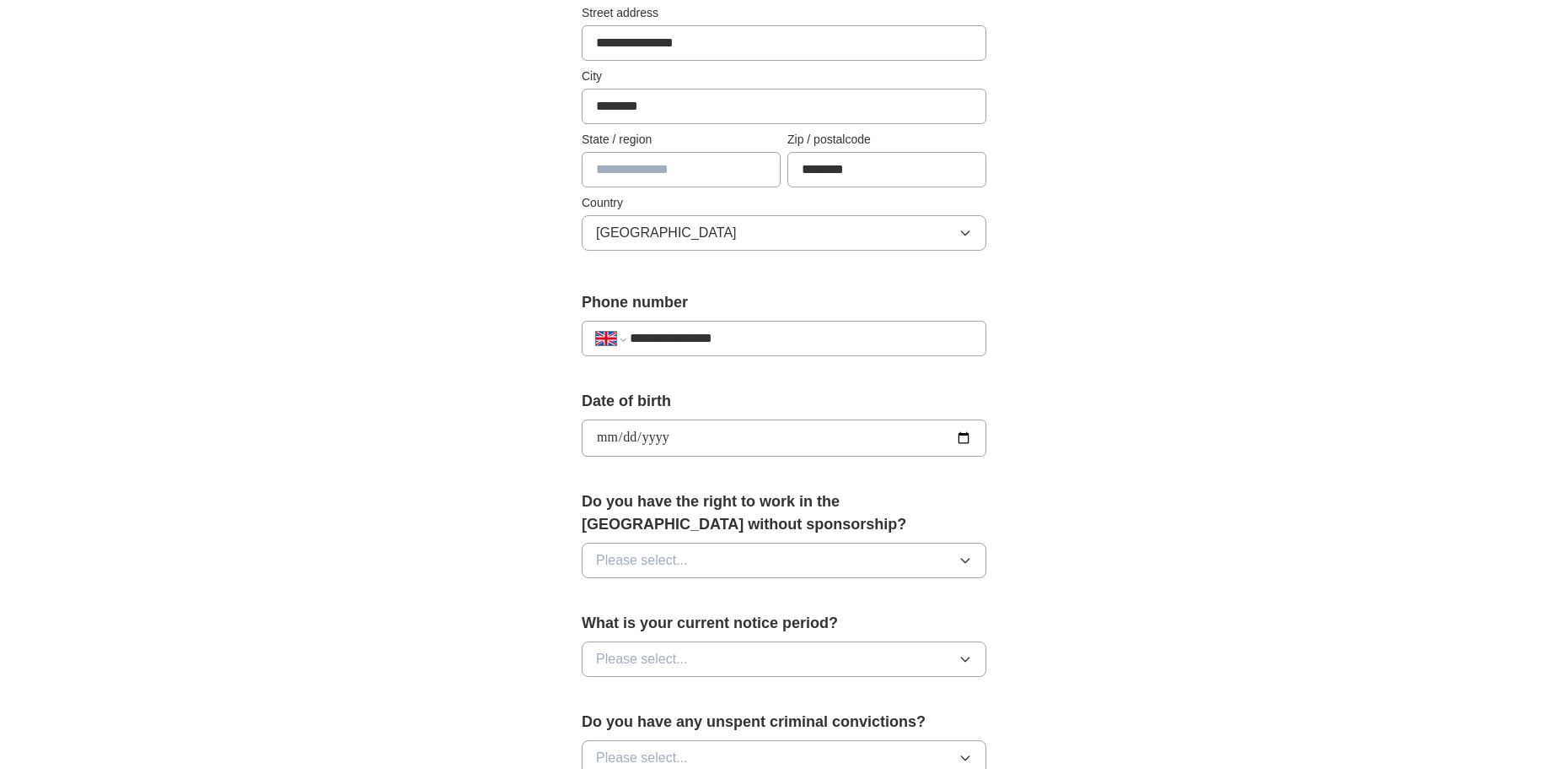
scroll to position [422, 0]
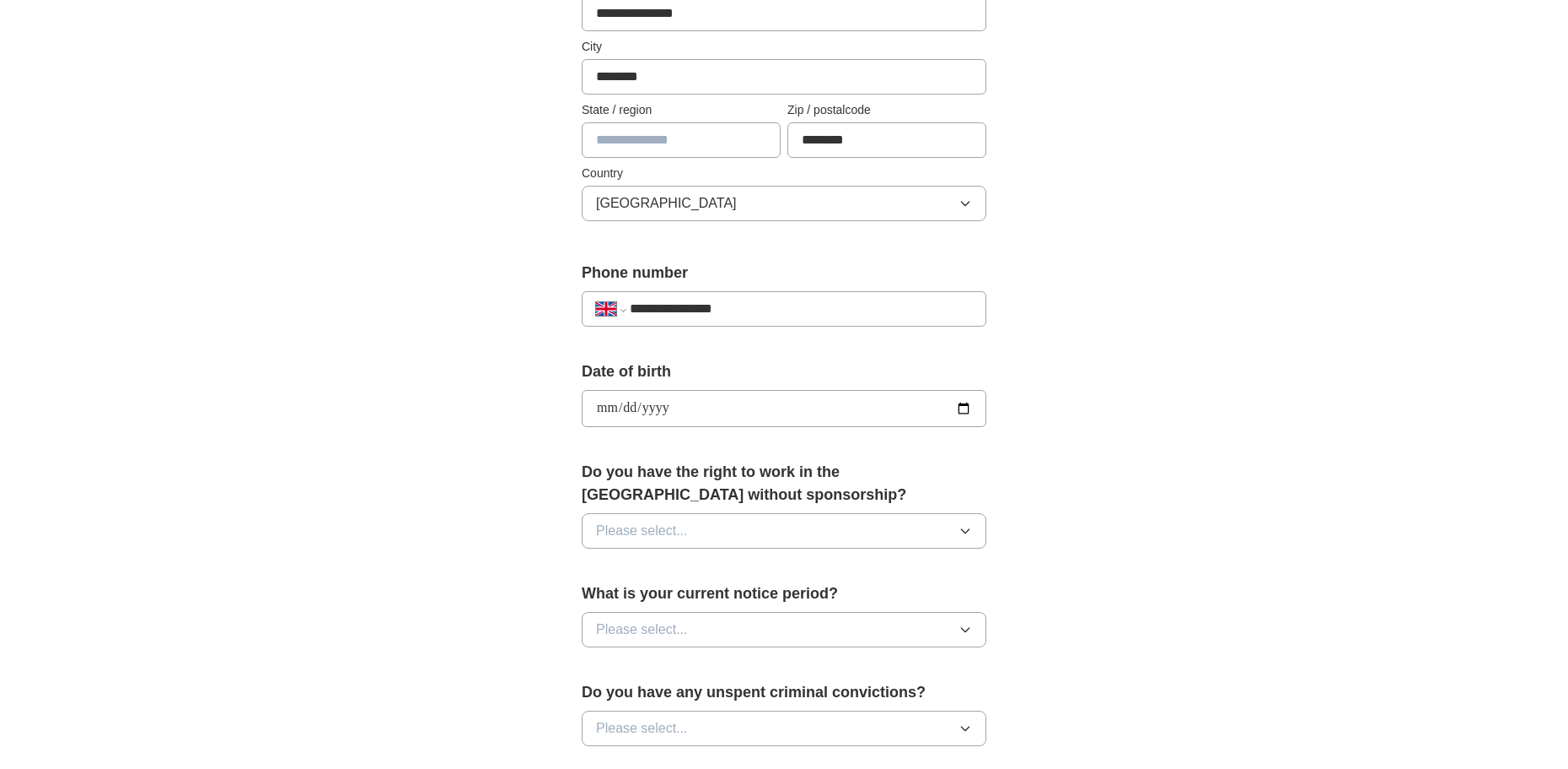
click at [699, 527] on button "Please select..." at bounding box center [784, 530] width 404 height 35
click at [663, 564] on div "Yes" at bounding box center [784, 570] width 376 height 21
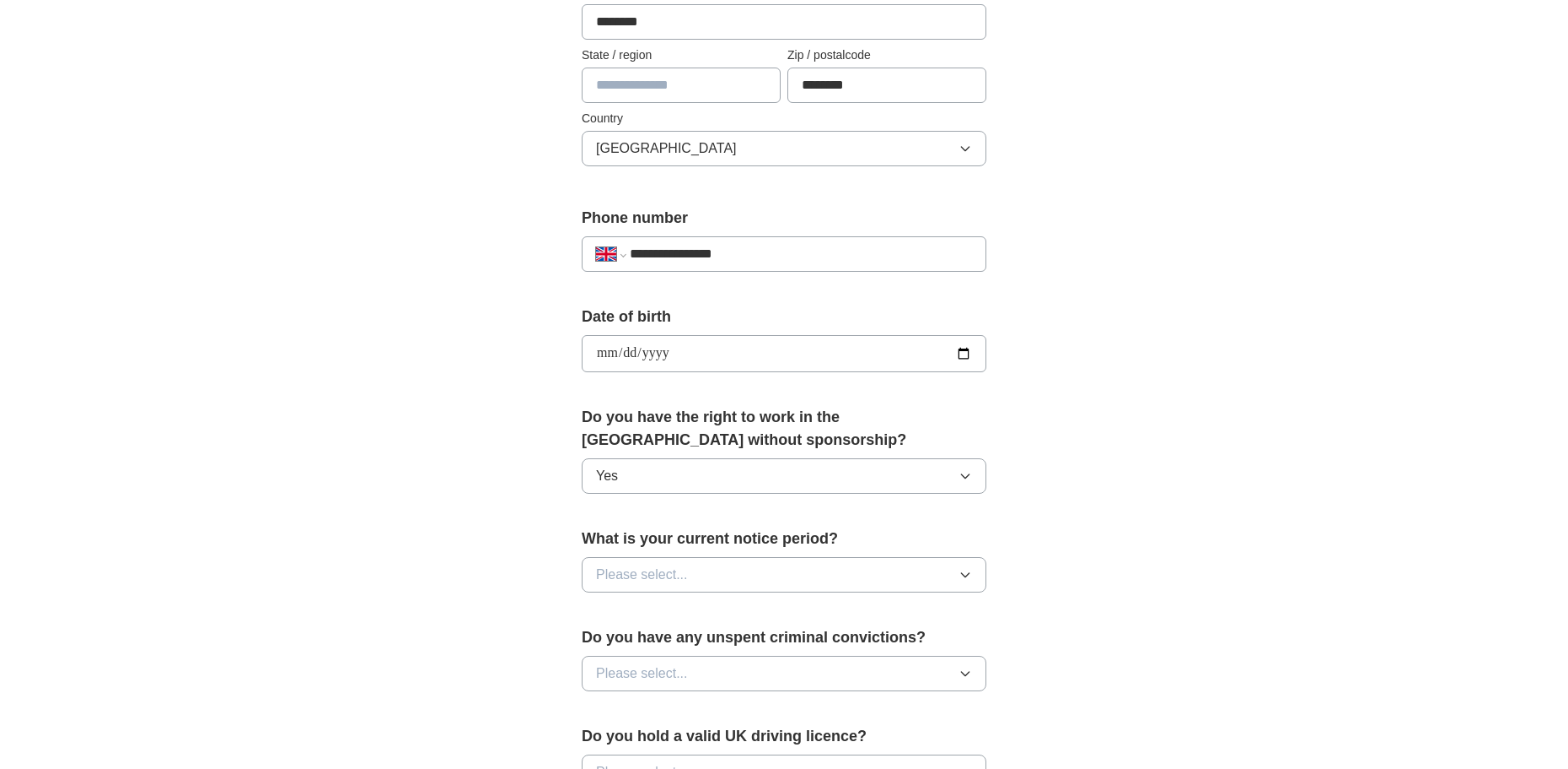
scroll to position [506, 0]
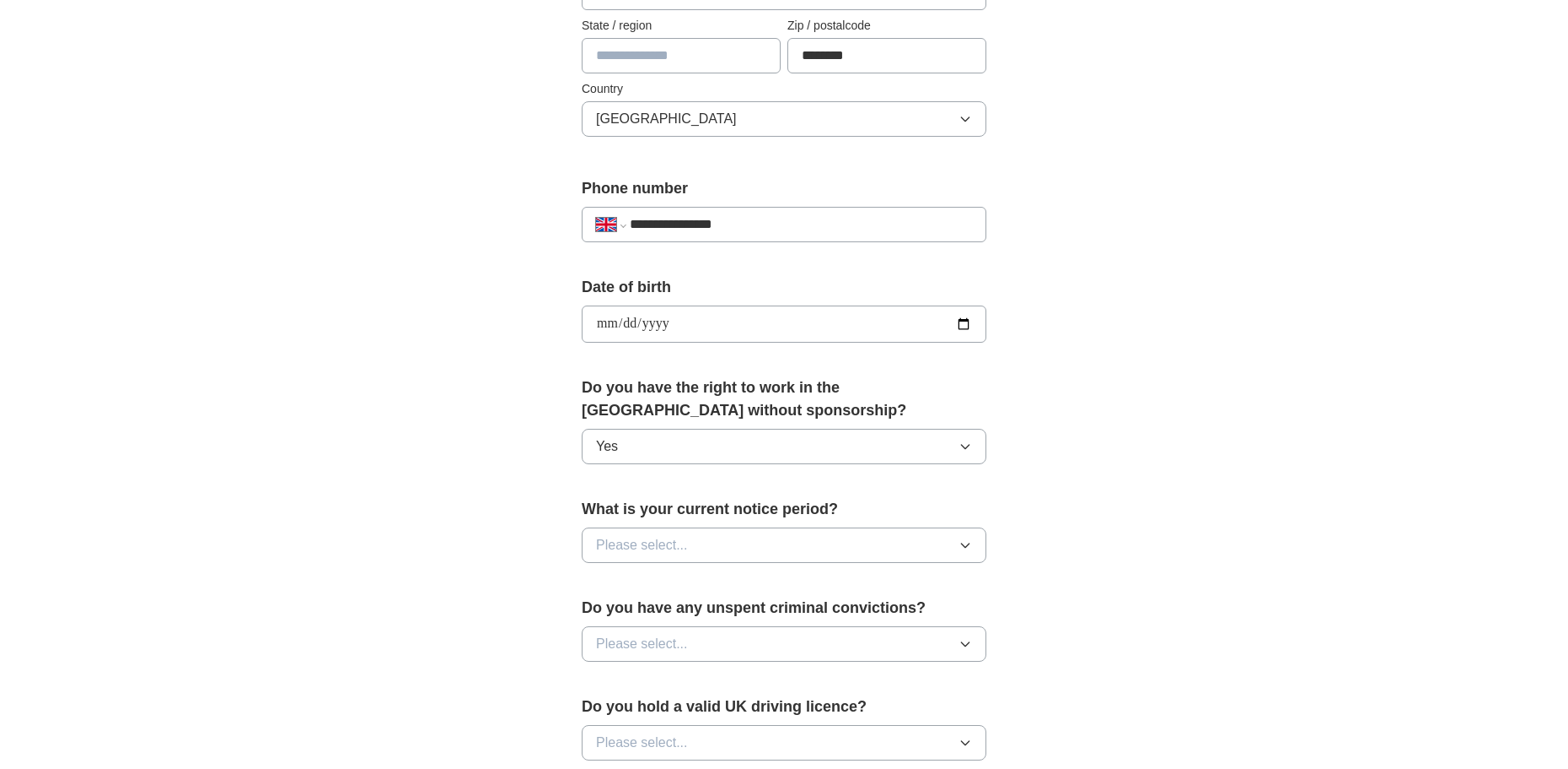
click at [614, 546] on span "Please select..." at bounding box center [642, 545] width 92 height 21
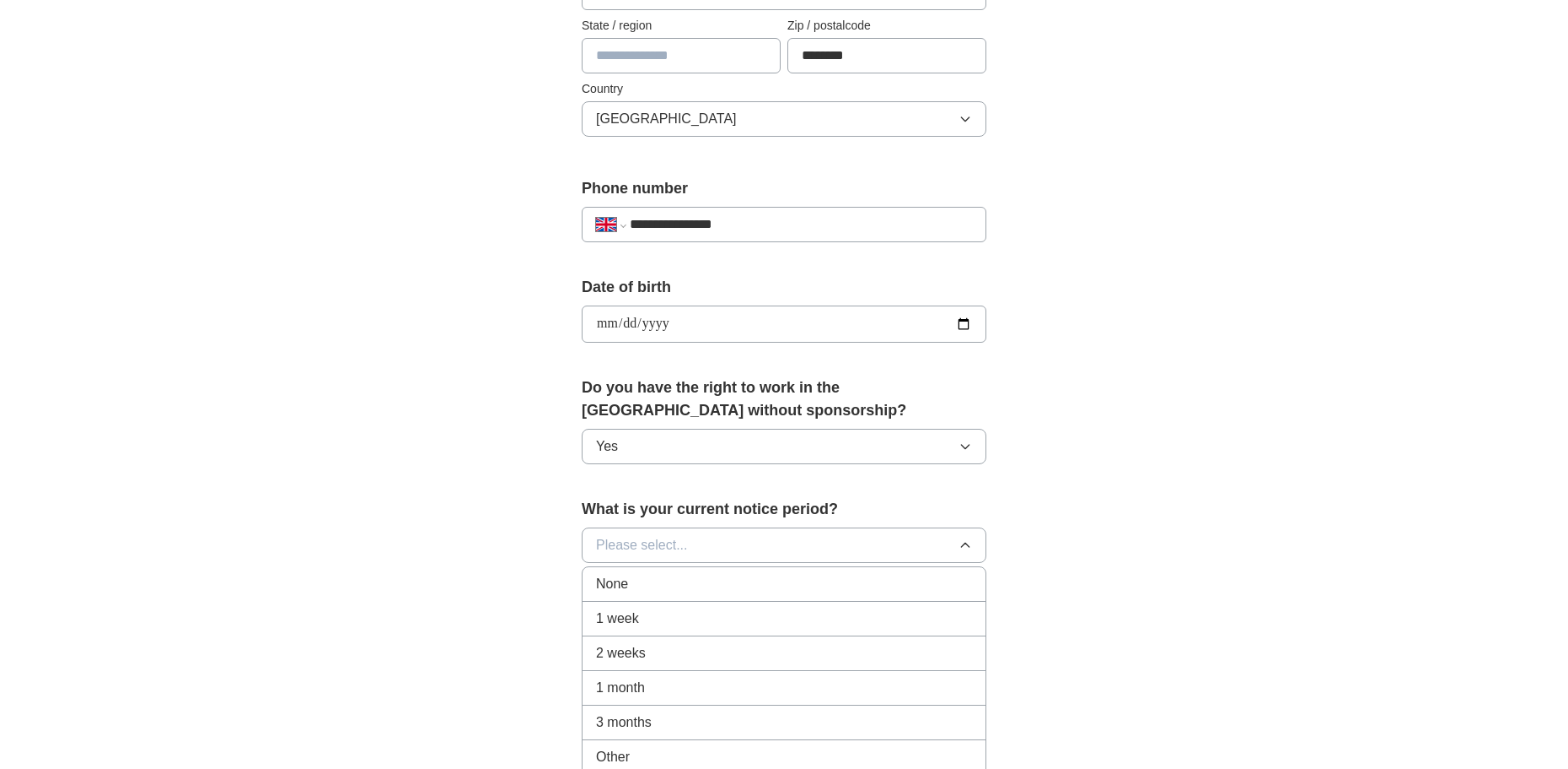
click at [616, 582] on span "None" at bounding box center [611, 584] width 32 height 21
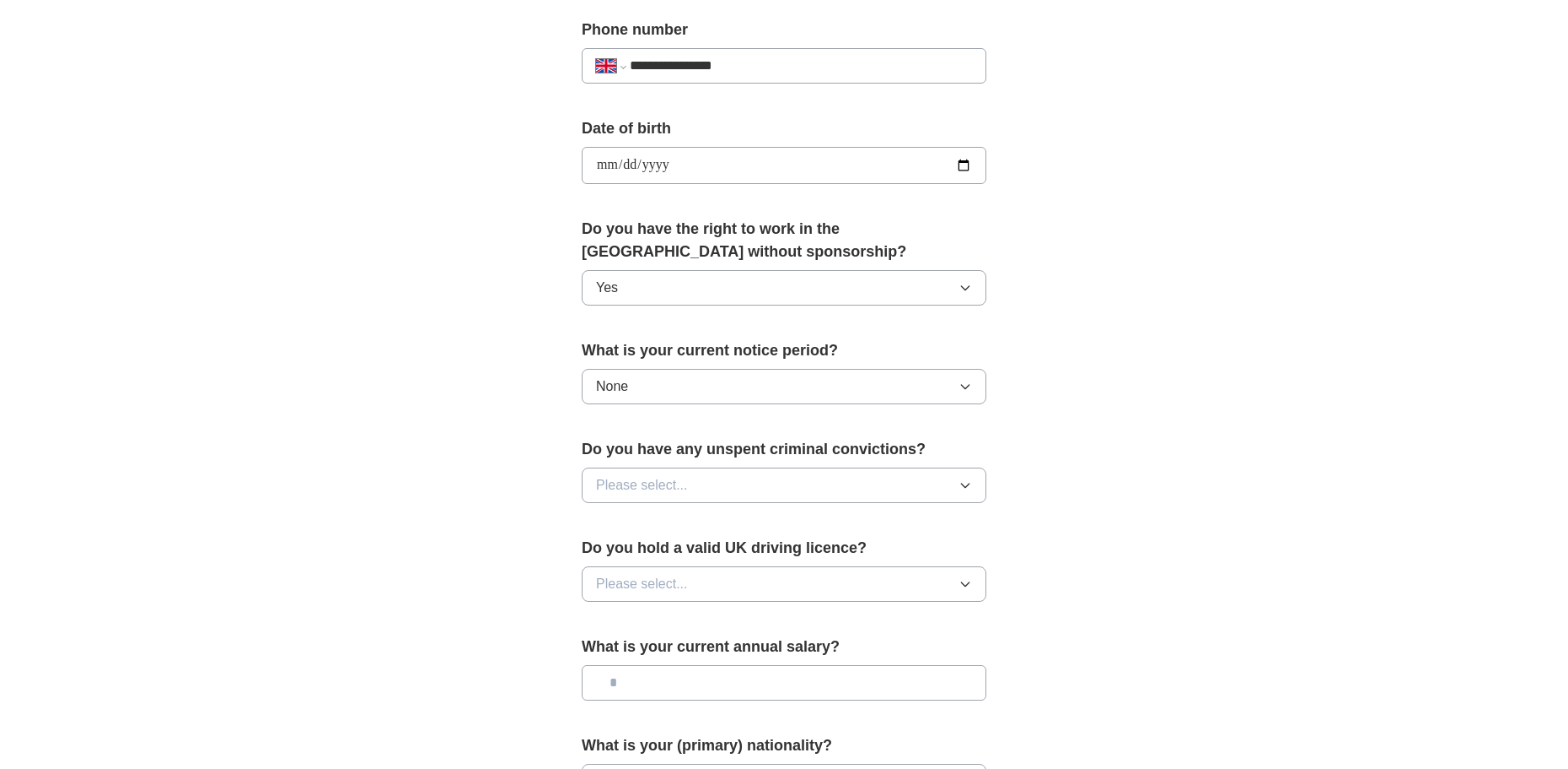
scroll to position [675, 0]
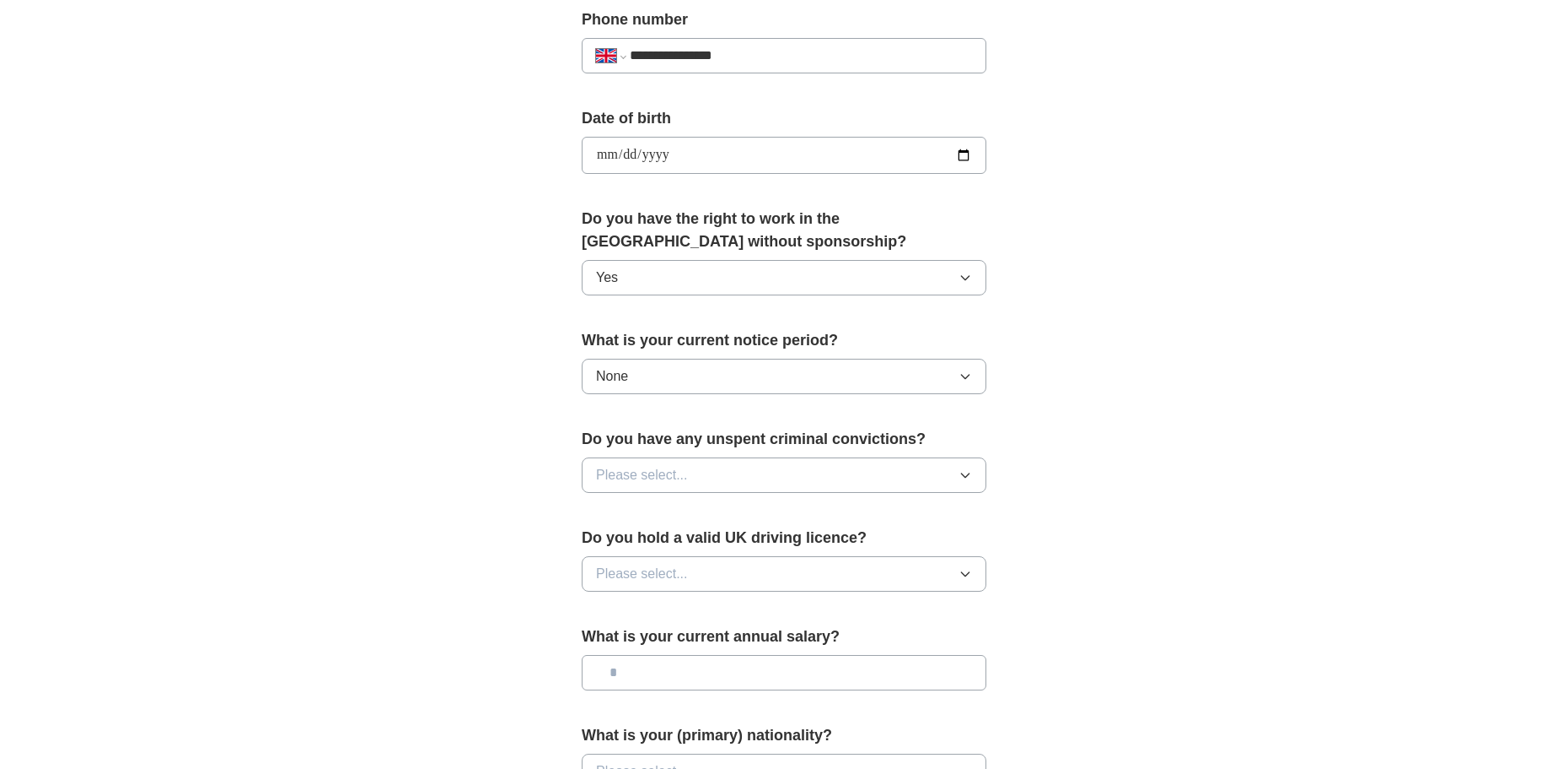
click at [656, 476] on span "Please select..." at bounding box center [642, 475] width 92 height 21
click at [627, 547] on div "No" at bounding box center [784, 548] width 376 height 21
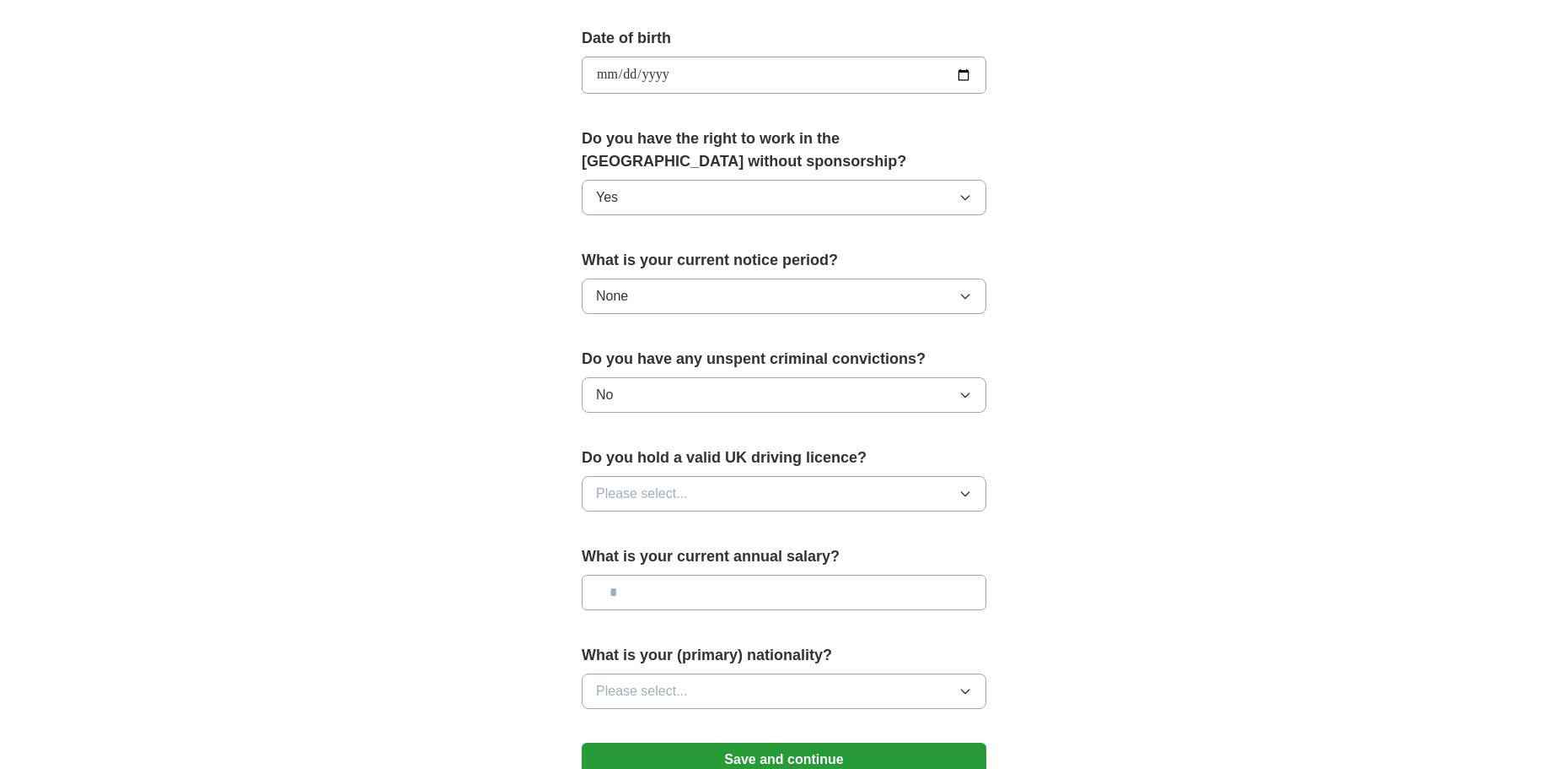
scroll to position [760, 0]
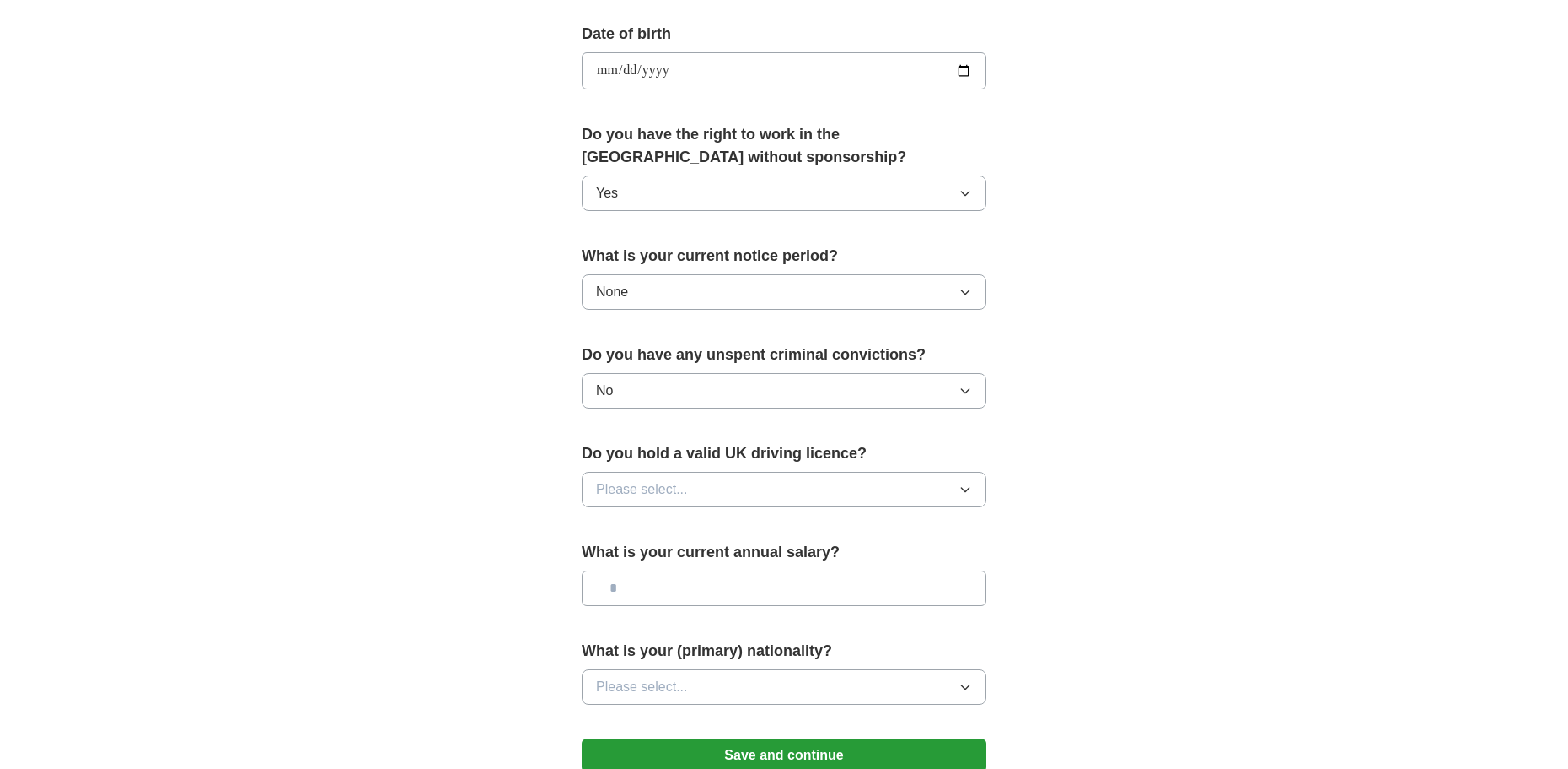
click at [637, 484] on span "Please select..." at bounding box center [642, 489] width 92 height 21
click at [624, 529] on div "Yes" at bounding box center [784, 529] width 376 height 21
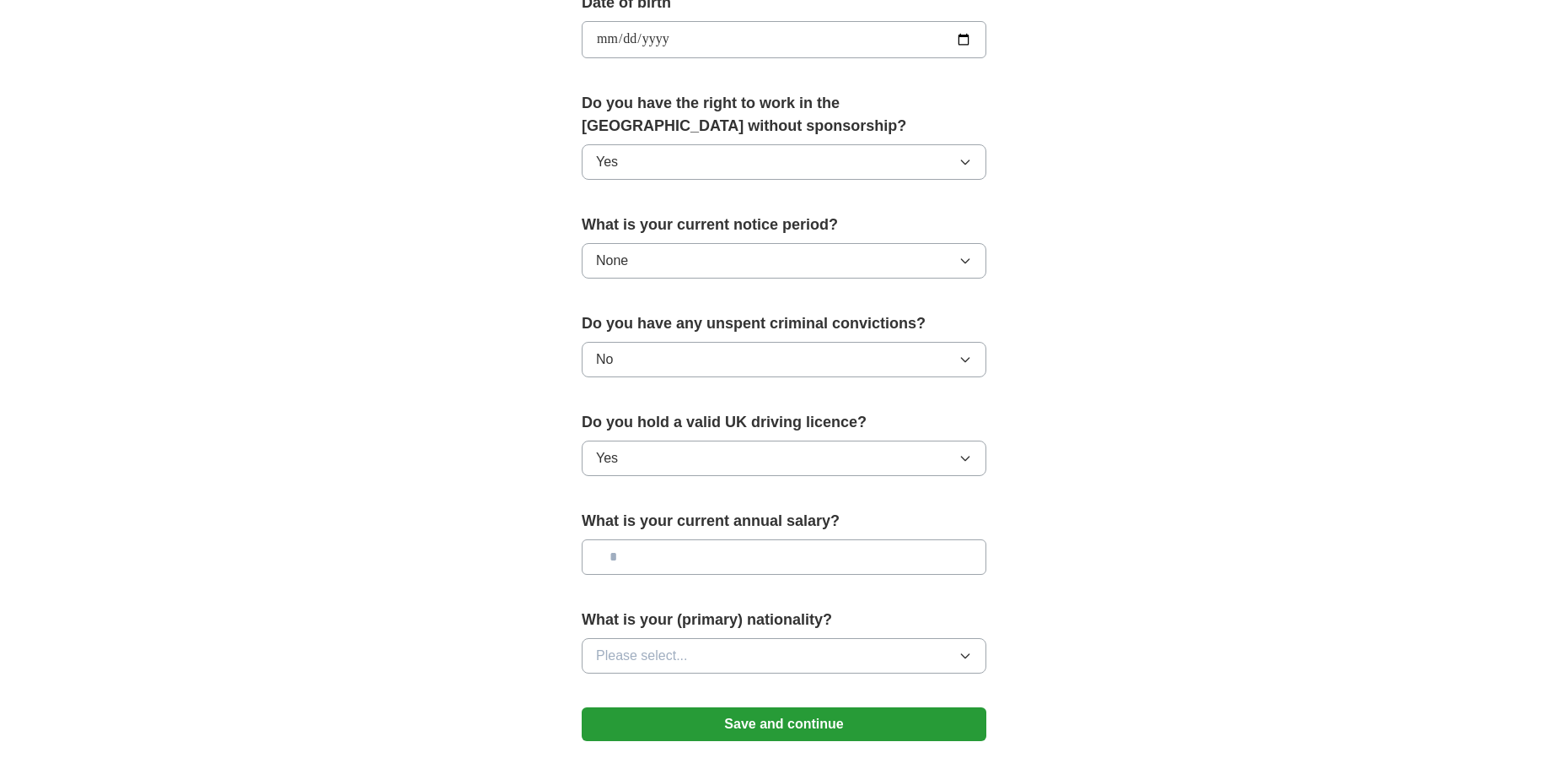
scroll to position [843, 0]
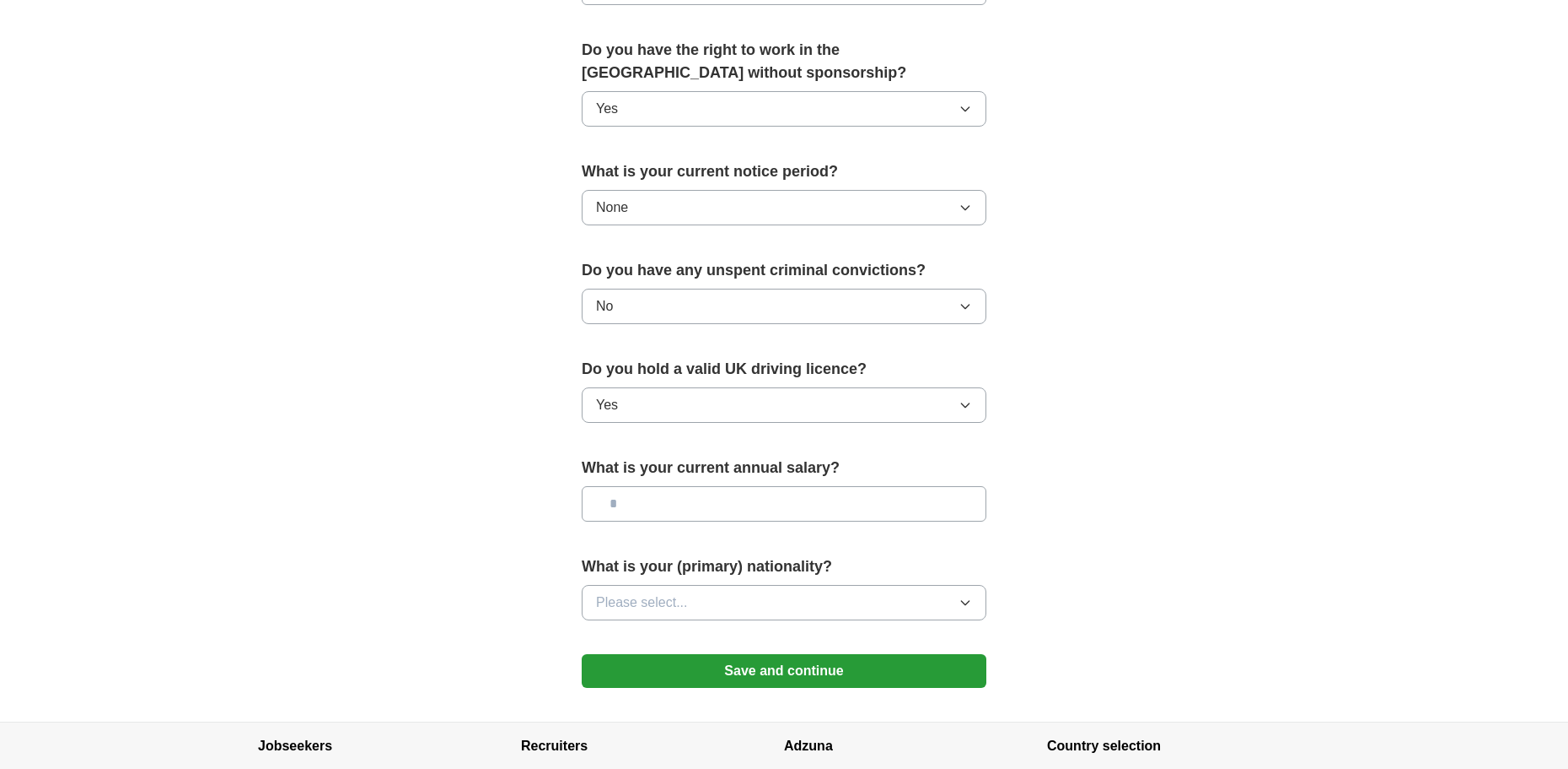
click at [645, 504] on input "text" at bounding box center [784, 503] width 404 height 35
type input "*******"
click at [642, 601] on span "Please select..." at bounding box center [642, 602] width 92 height 21
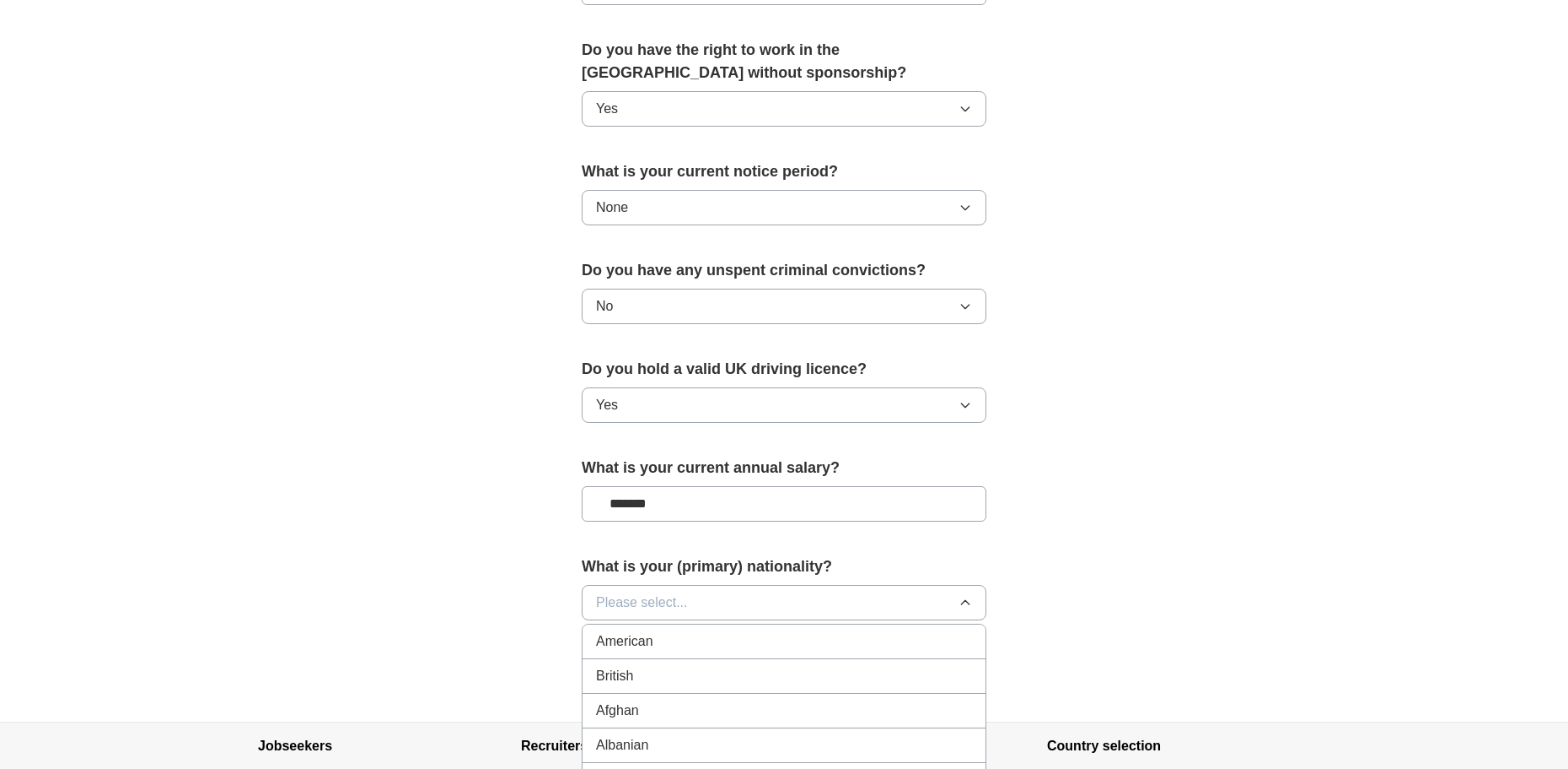
click at [628, 666] on span "British" at bounding box center [614, 676] width 37 height 21
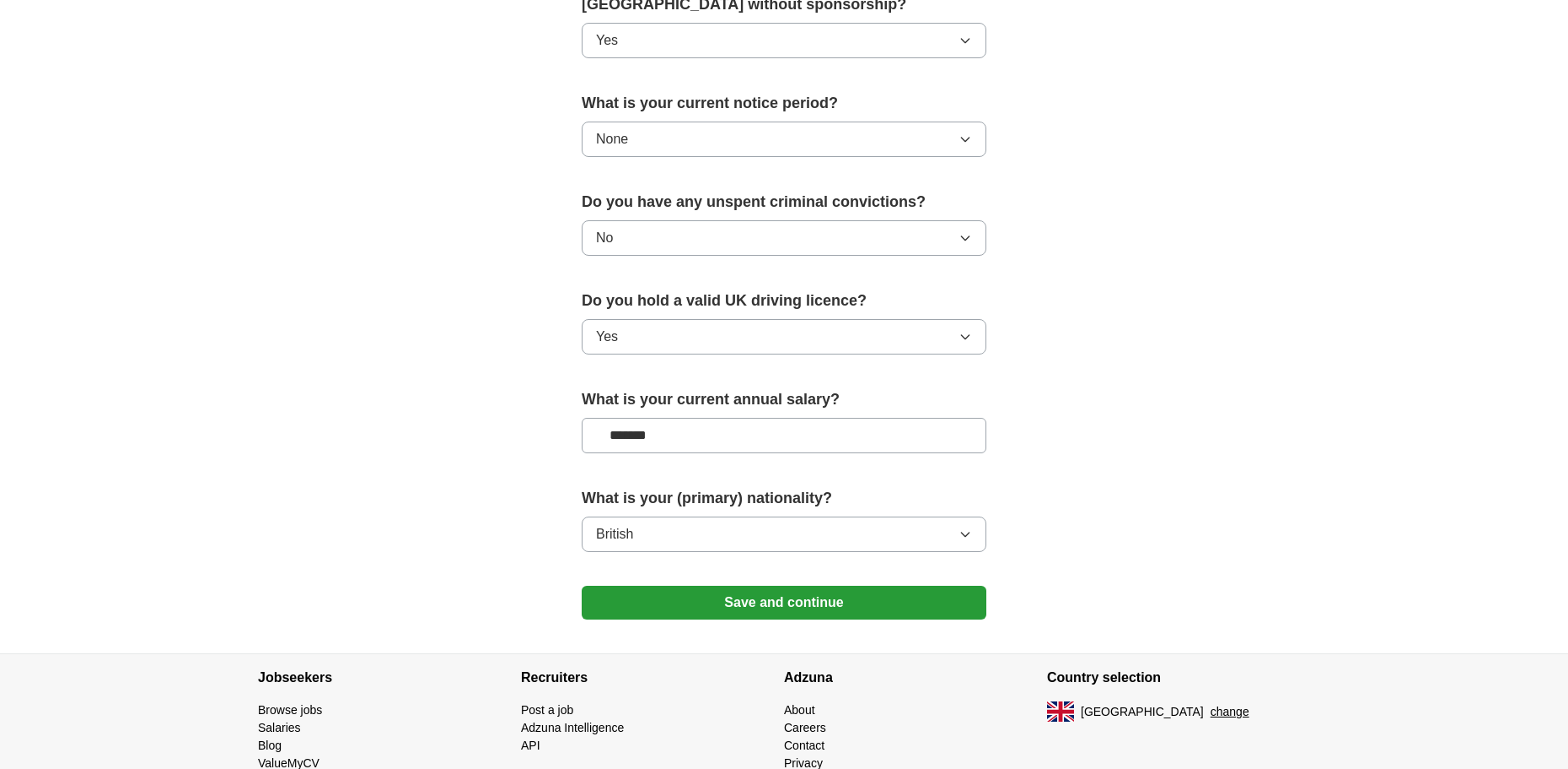
scroll to position [985, 0]
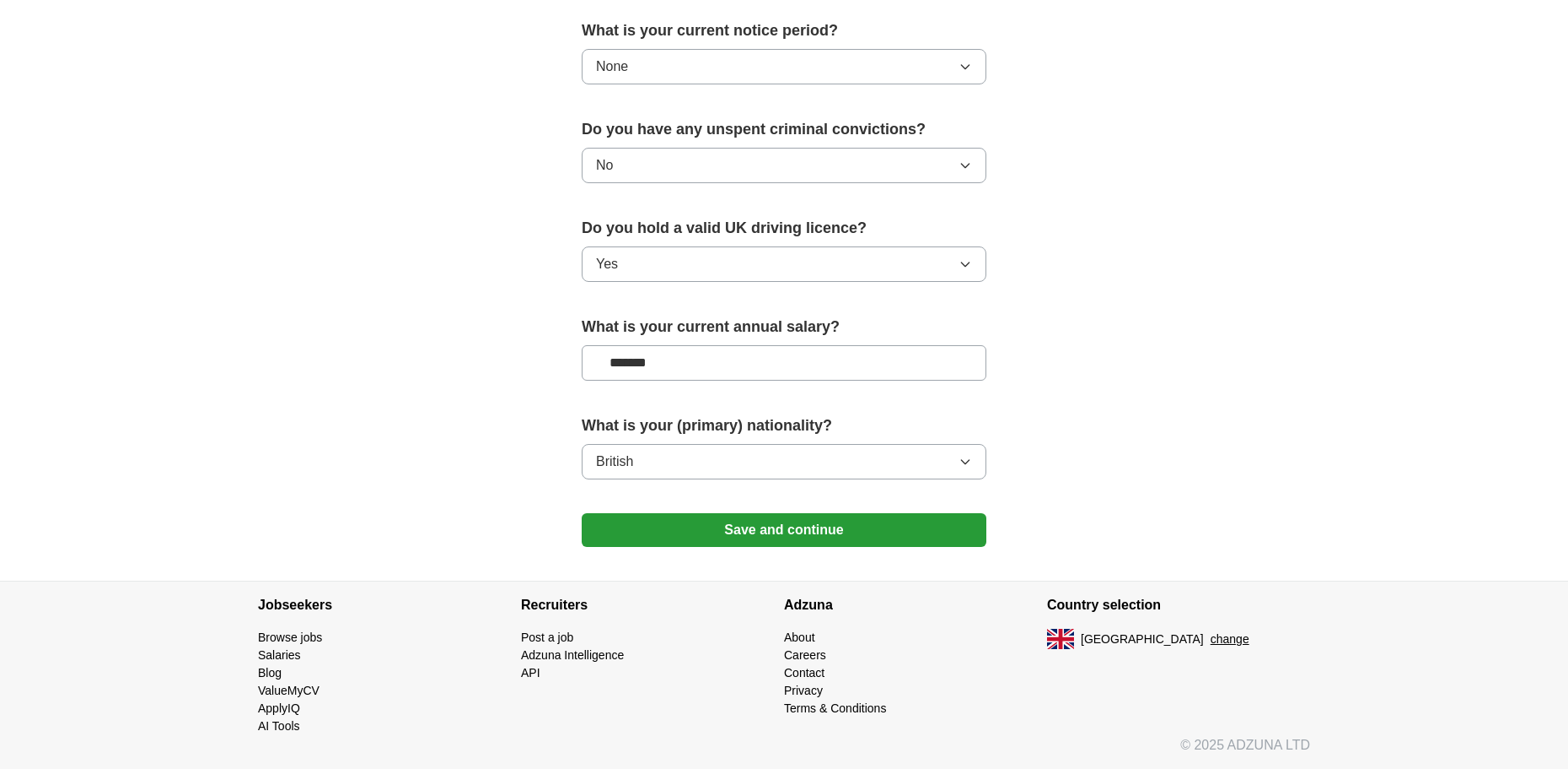
click at [652, 532] on button "Save and continue" at bounding box center [784, 529] width 404 height 33
